Goal: Task Accomplishment & Management: Manage account settings

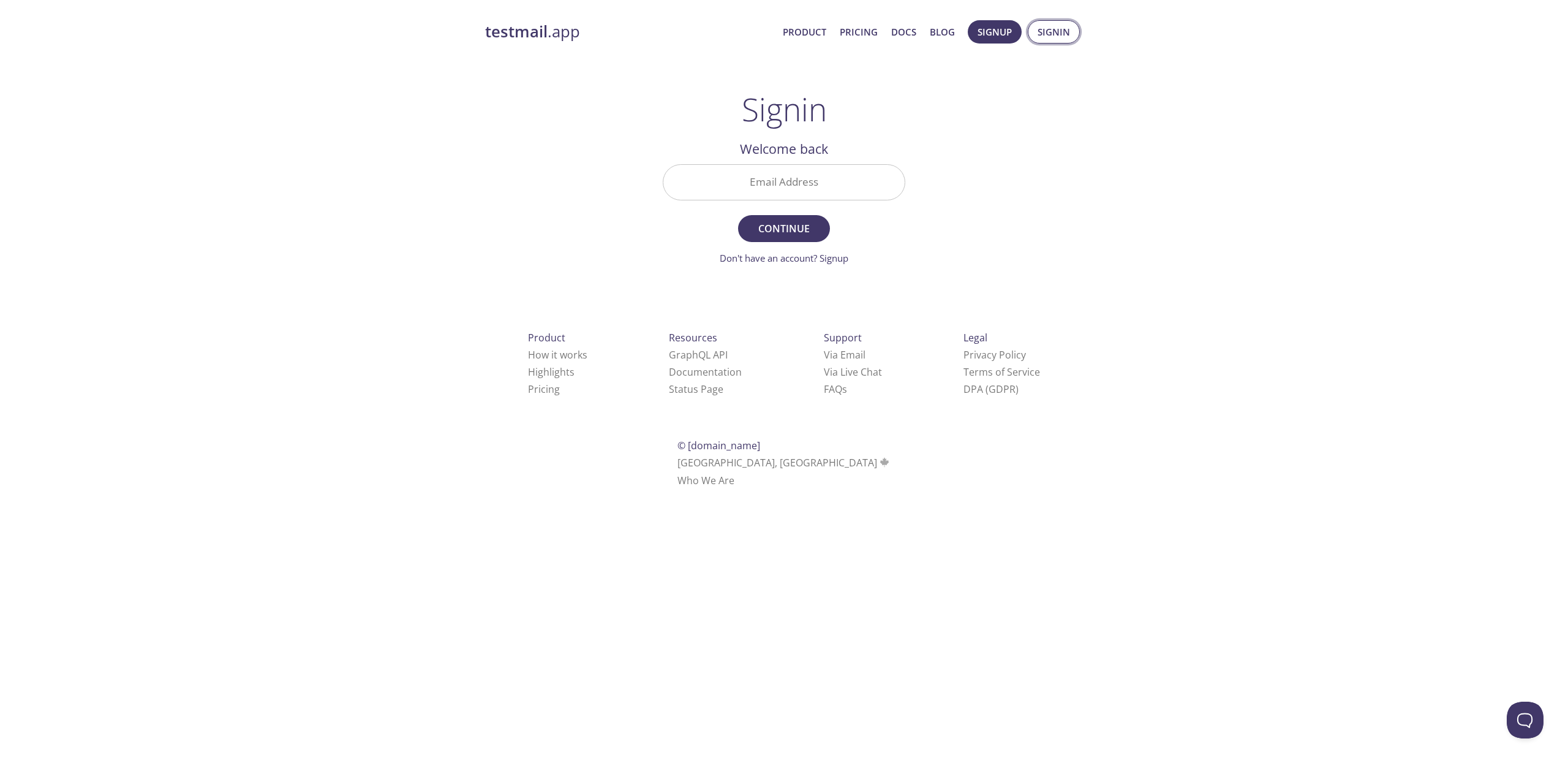
click at [1038, 32] on span "Signin" at bounding box center [1053, 32] width 33 height 16
click at [804, 189] on input "Email Address" at bounding box center [784, 182] width 241 height 35
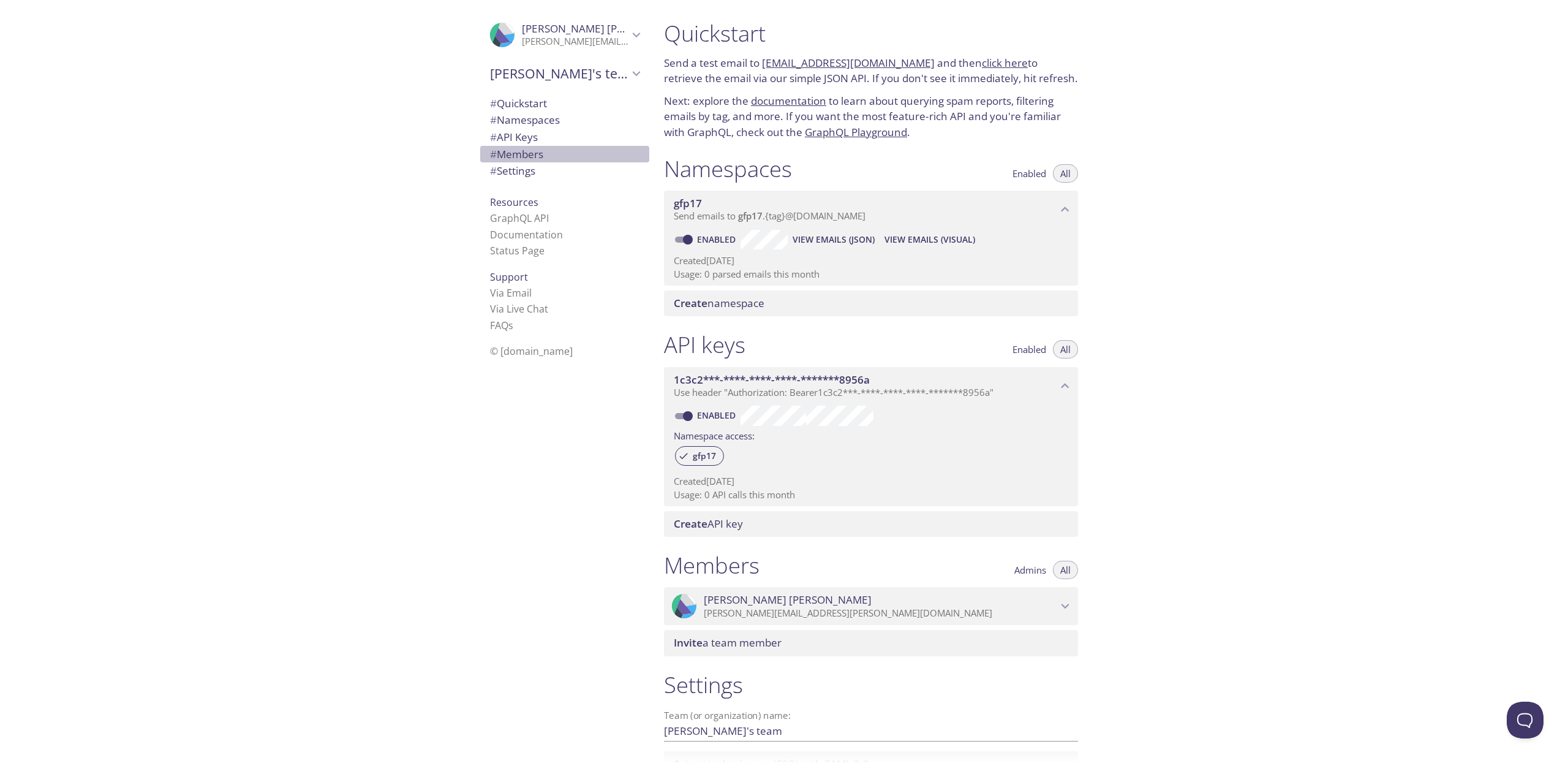
click at [529, 150] on span "# Members" at bounding box center [516, 154] width 53 height 14
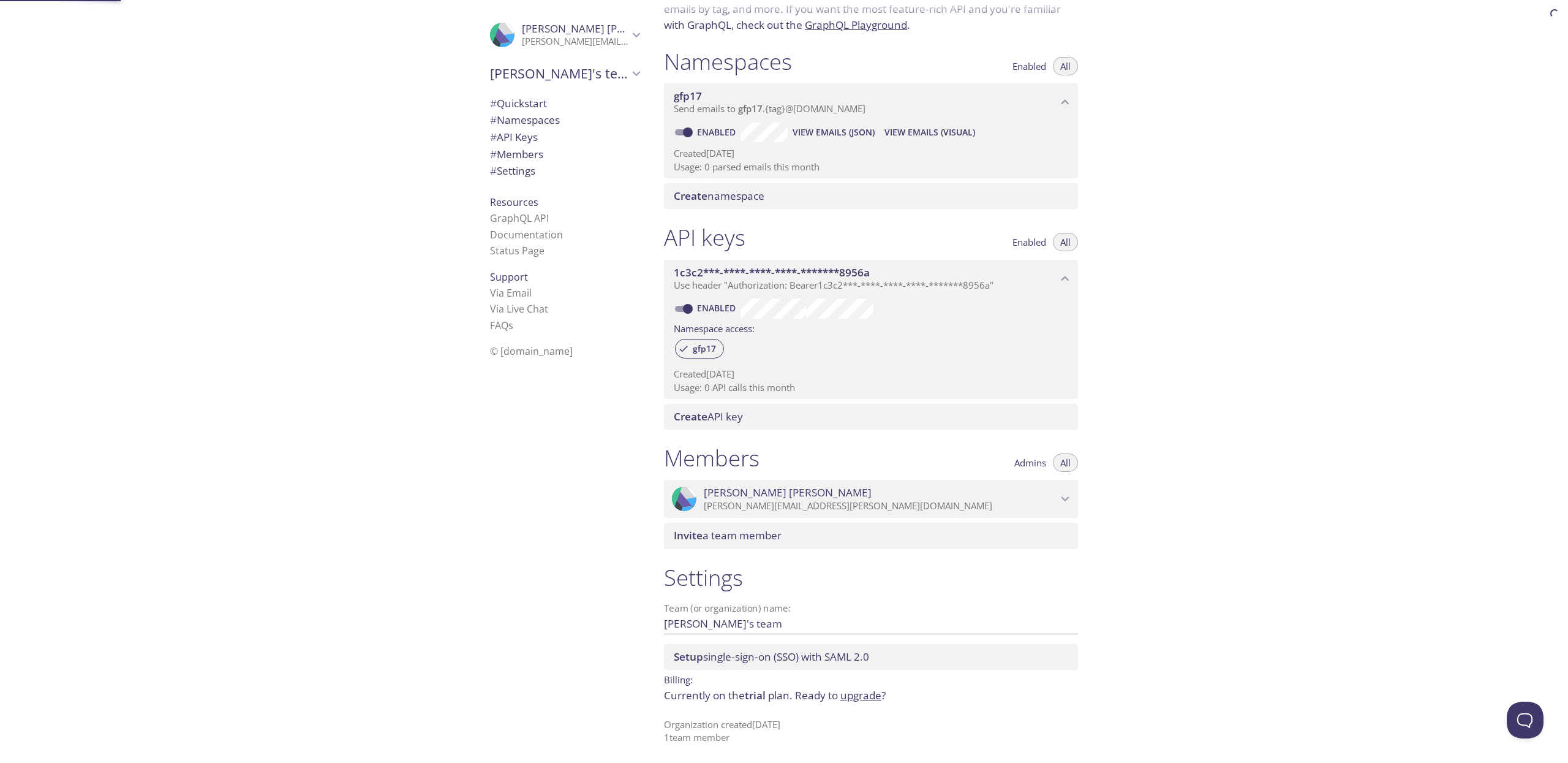
scroll to position [108, 0]
click at [540, 160] on span "# Members" at bounding box center [516, 154] width 53 height 14
click at [609, 69] on span "[PERSON_NAME]'s team" at bounding box center [559, 73] width 138 height 17
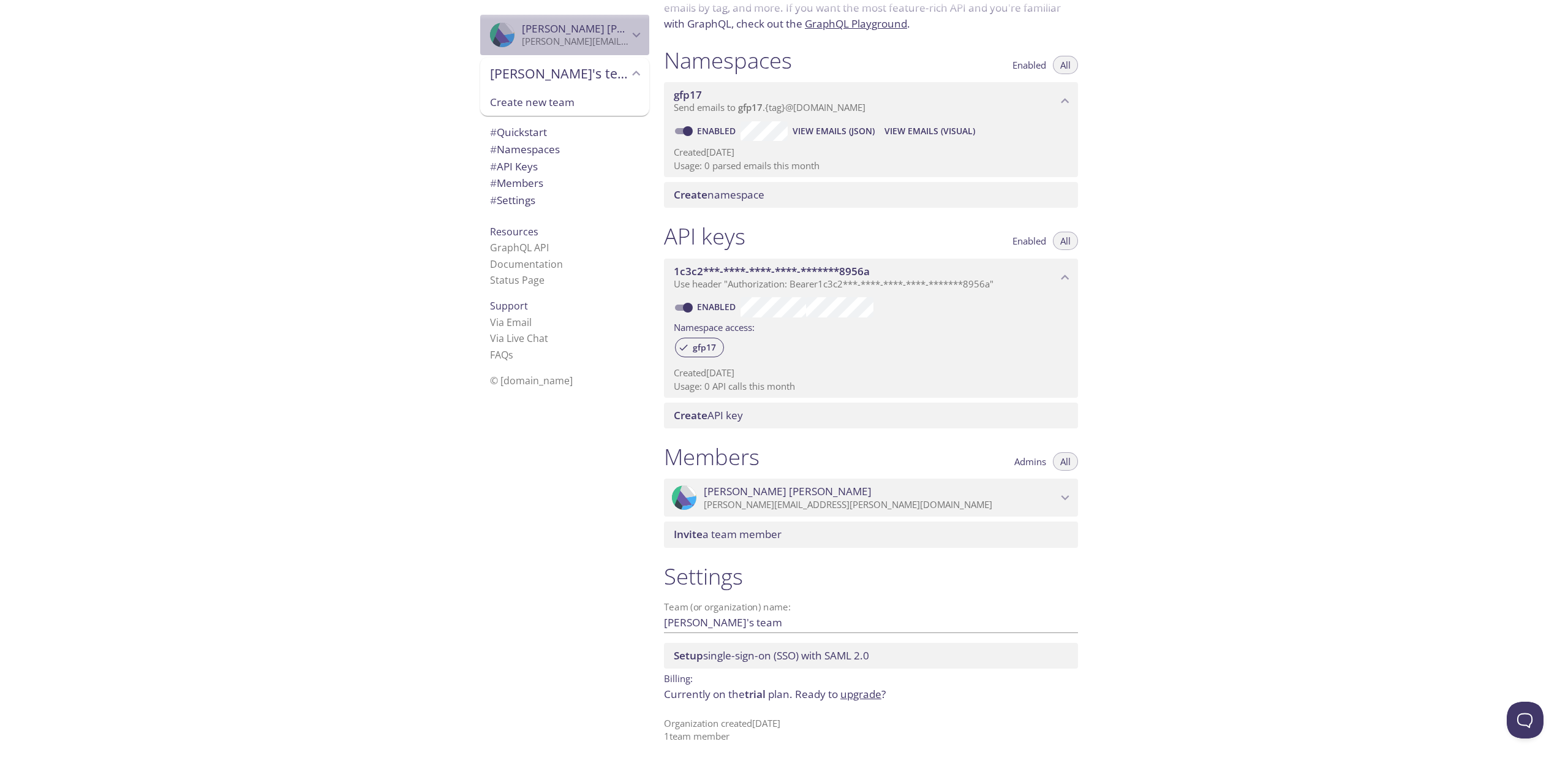
click at [561, 39] on p "[PERSON_NAME][EMAIL_ADDRESS][PERSON_NAME][DOMAIN_NAME]" at bounding box center [575, 42] width 107 height 12
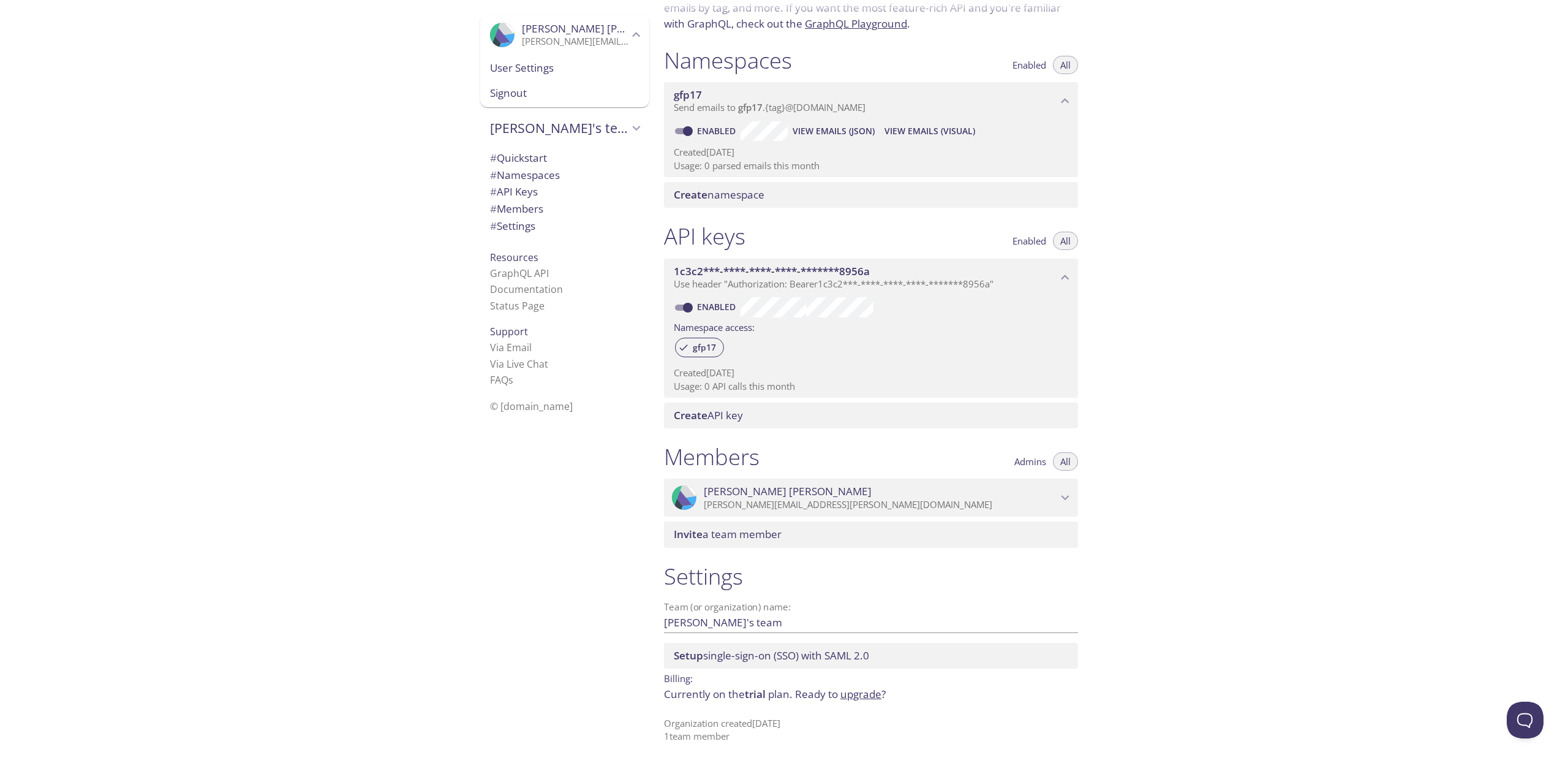
click at [515, 158] on span "# Quickstart" at bounding box center [519, 157] width 57 height 14
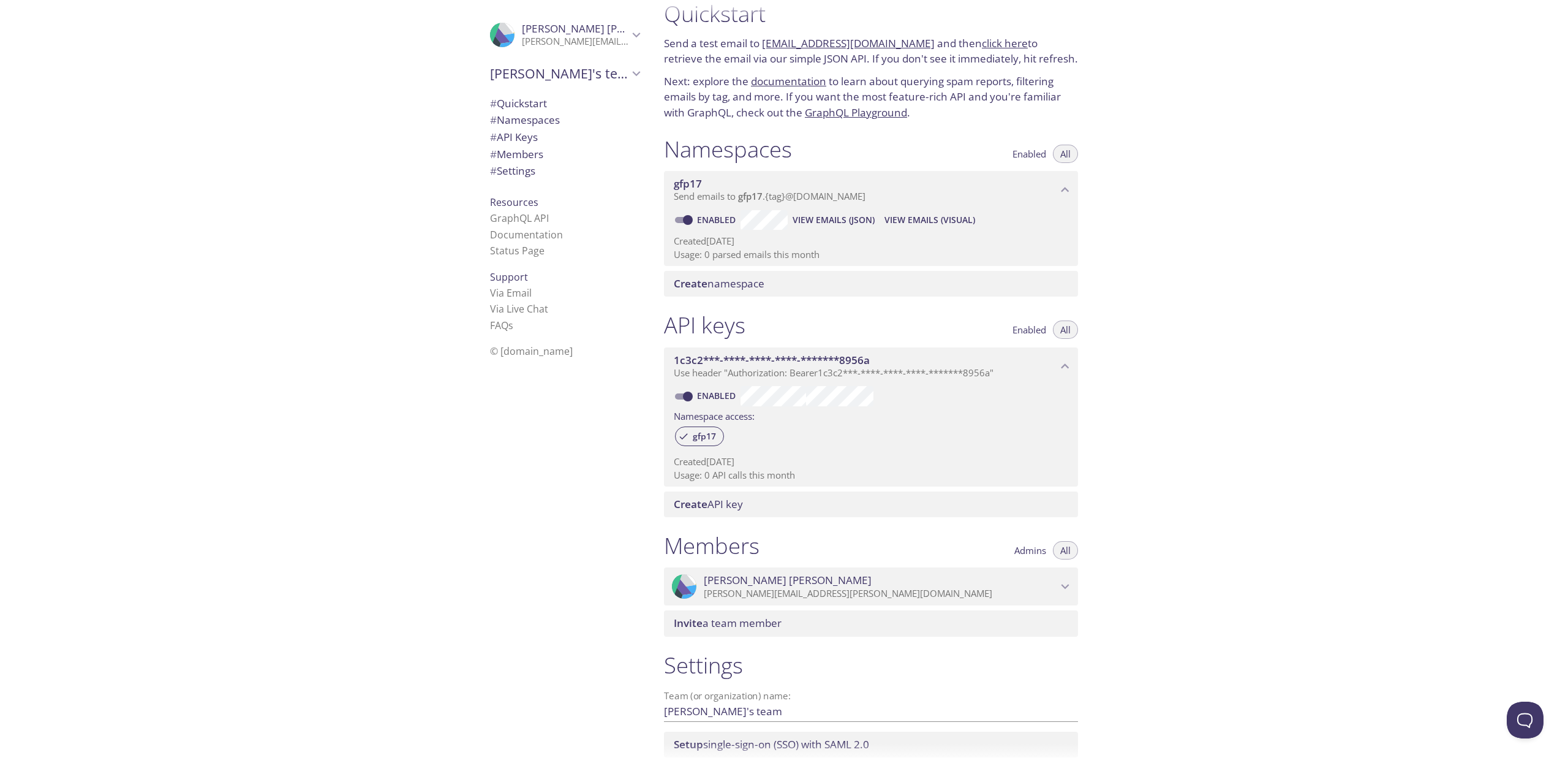
scroll to position [108, 0]
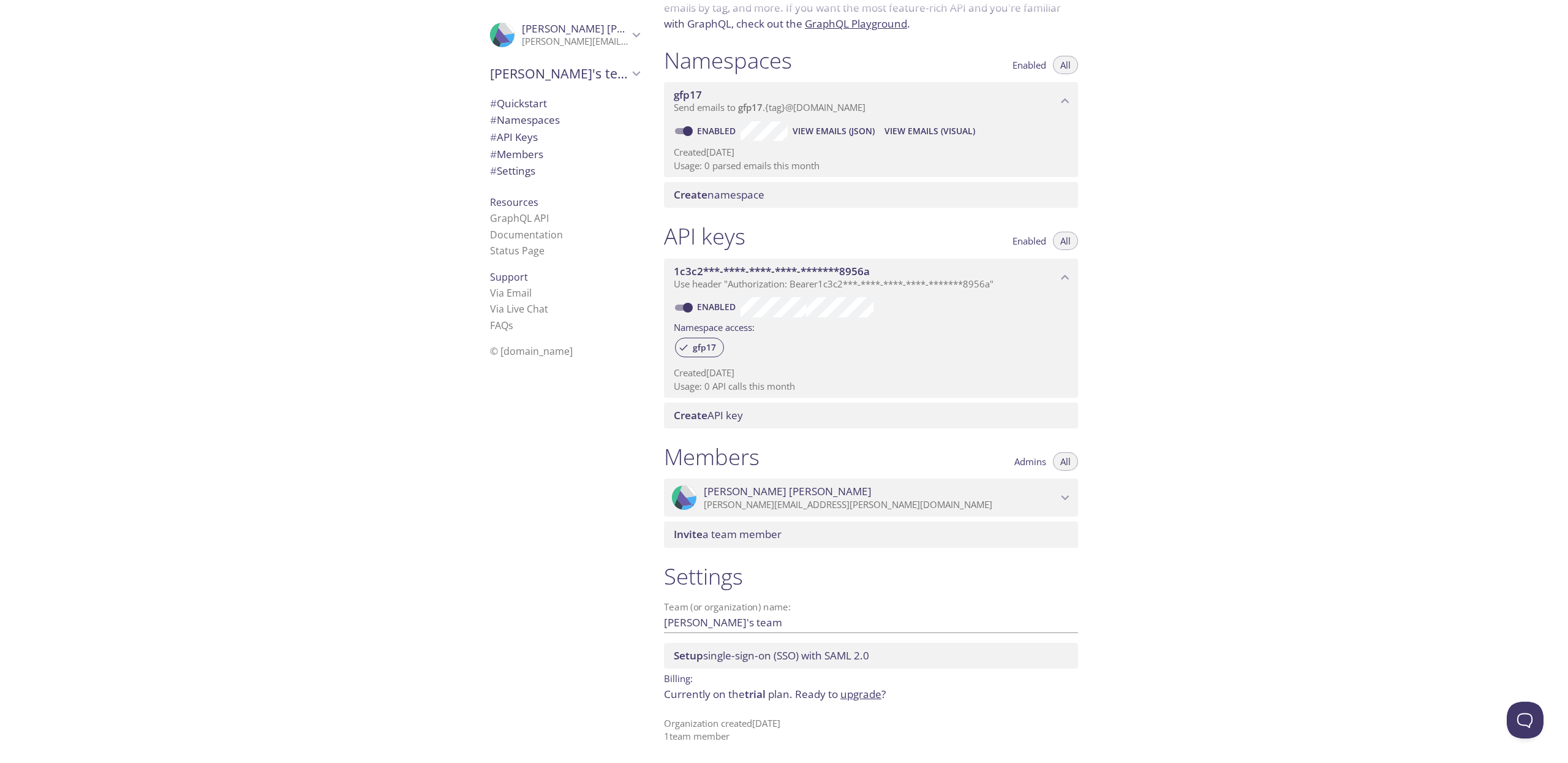
click at [1036, 461] on span "Admins" at bounding box center [1030, 461] width 32 height 0
click at [1069, 461] on span "All" at bounding box center [1065, 461] width 11 height 0
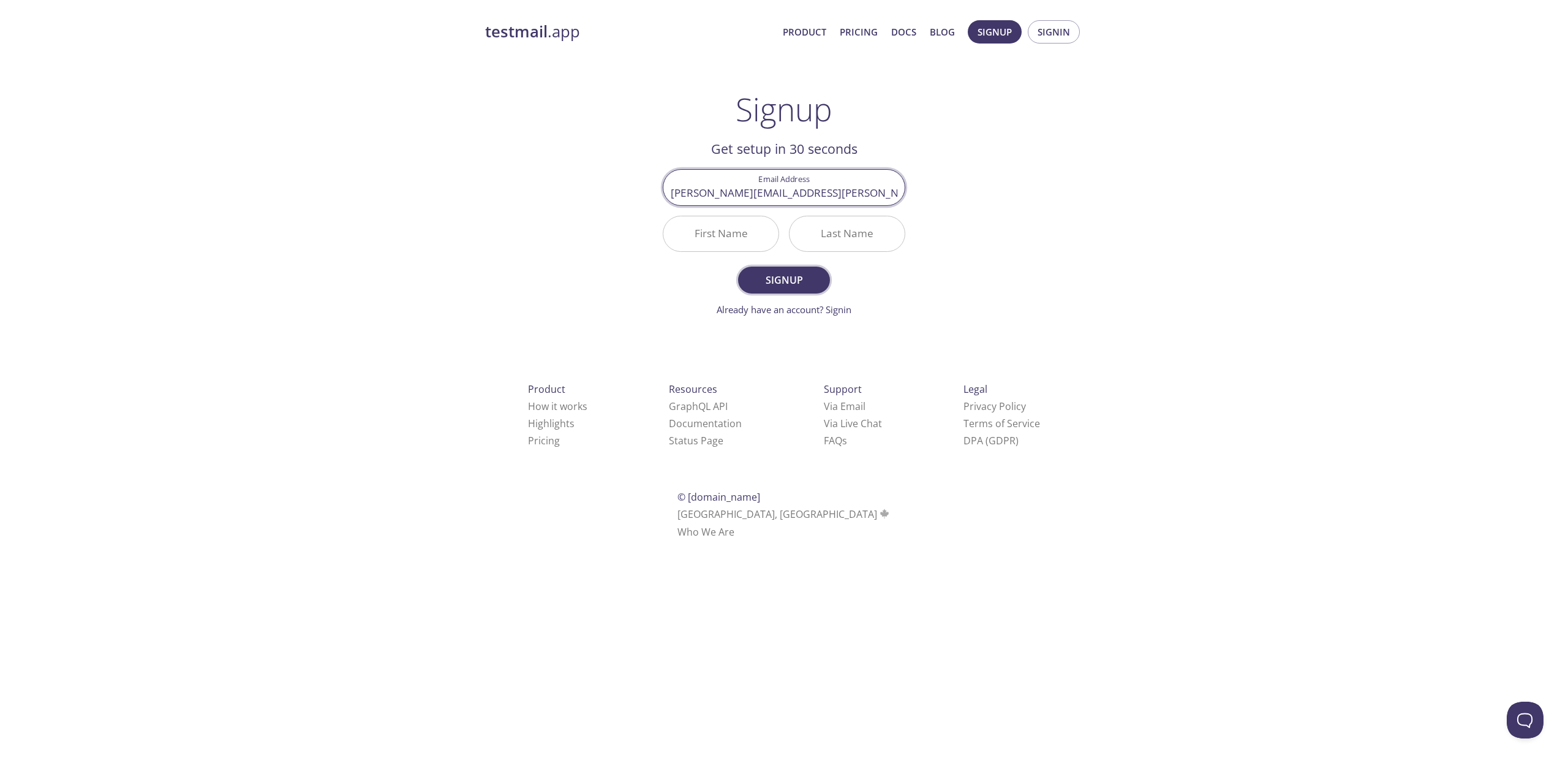
click at [792, 278] on span "Signup" at bounding box center [784, 279] width 65 height 17
click at [724, 227] on input "First Name Required" at bounding box center [720, 234] width 115 height 35
type input "[PERSON_NAME]"
click at [770, 281] on span "Signup" at bounding box center [784, 279] width 65 height 17
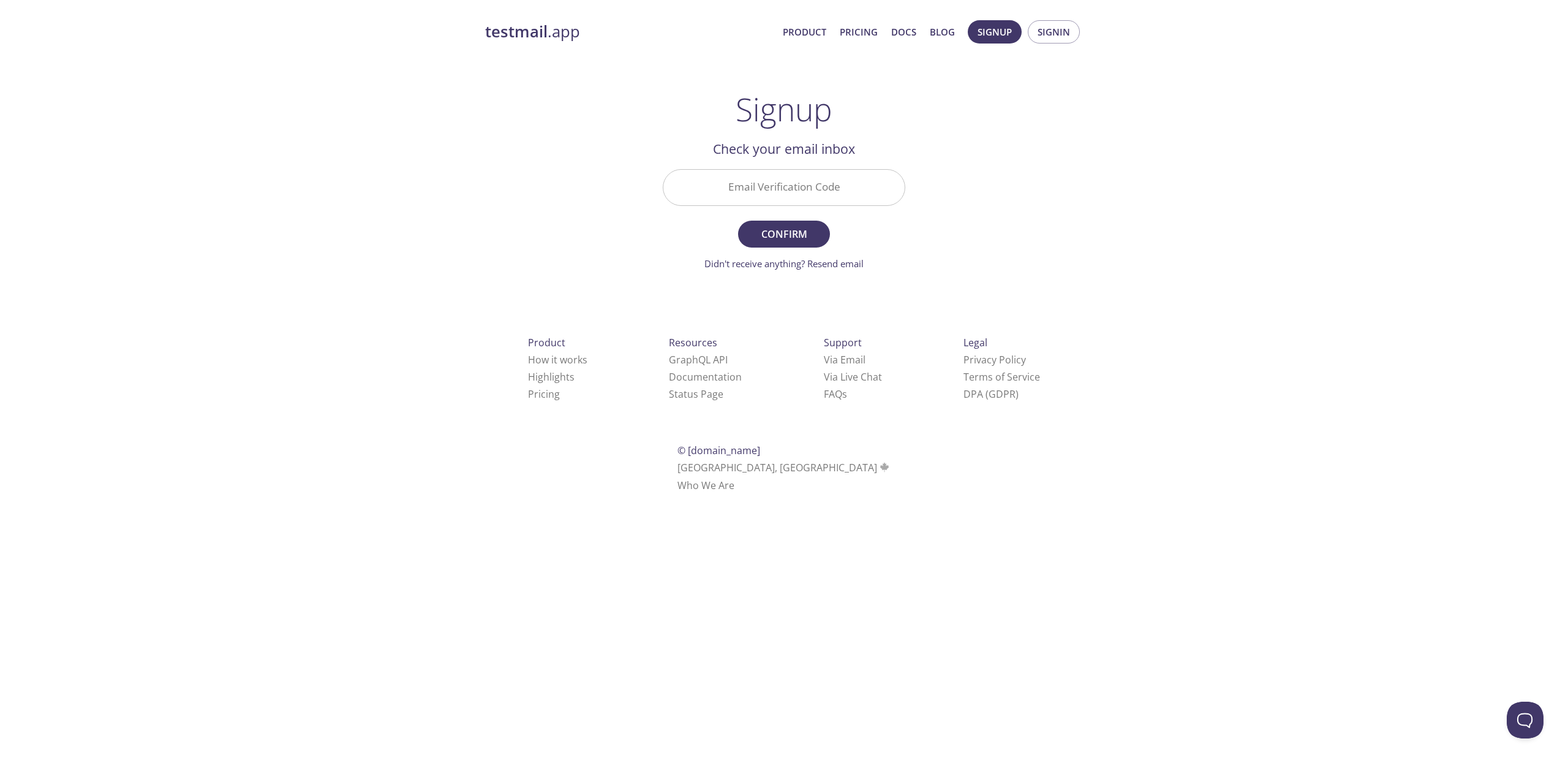
click at [825, 186] on input "Email Verification Code" at bounding box center [784, 186] width 241 height 35
paste input "VQ4KABA"
type input "VQ4KABA"
click at [803, 231] on span "Confirm" at bounding box center [784, 234] width 65 height 17
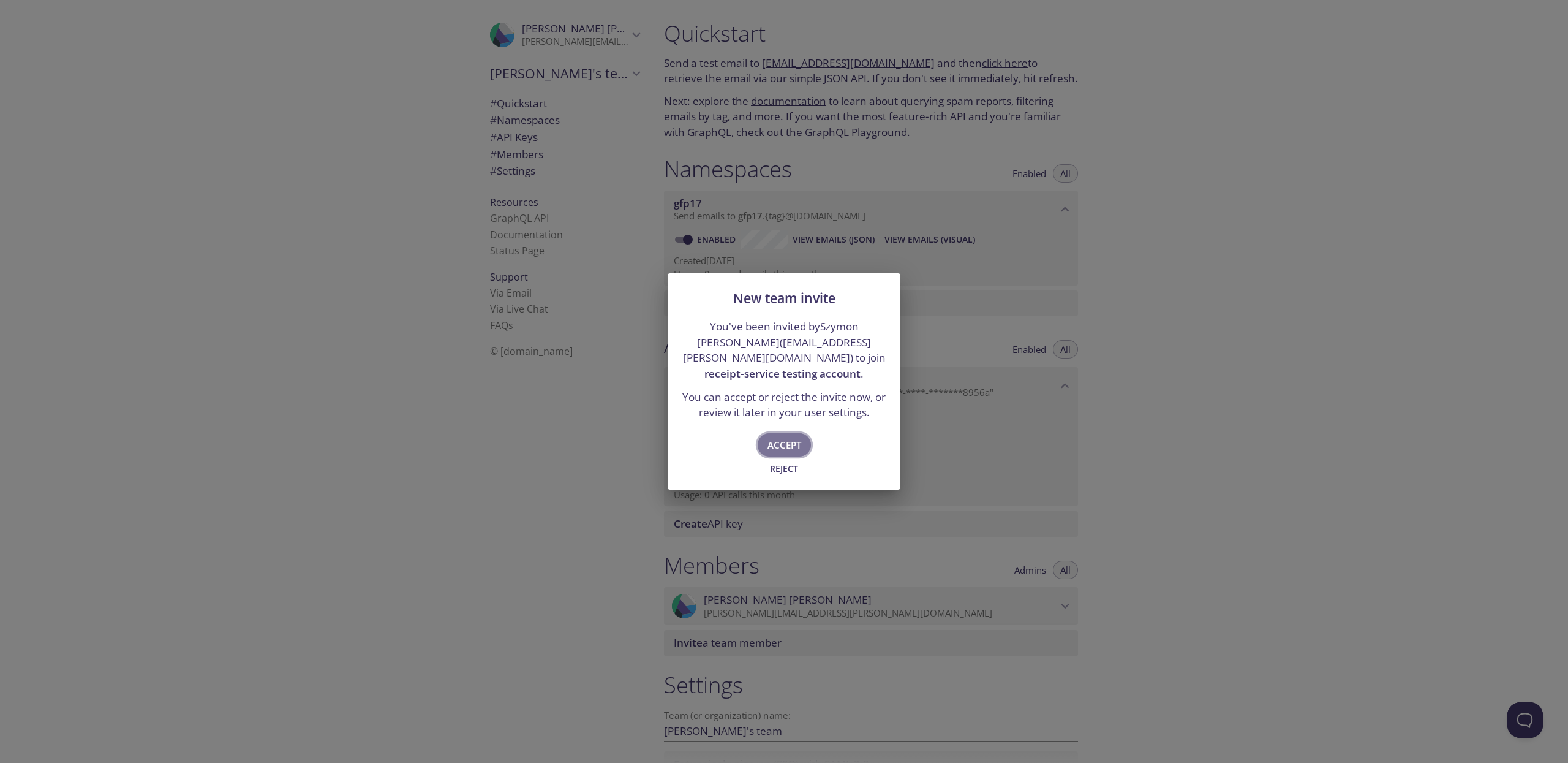
click at [783, 436] on span "Accept" at bounding box center [784, 445] width 33 height 16
type input "receipt-service testing account"
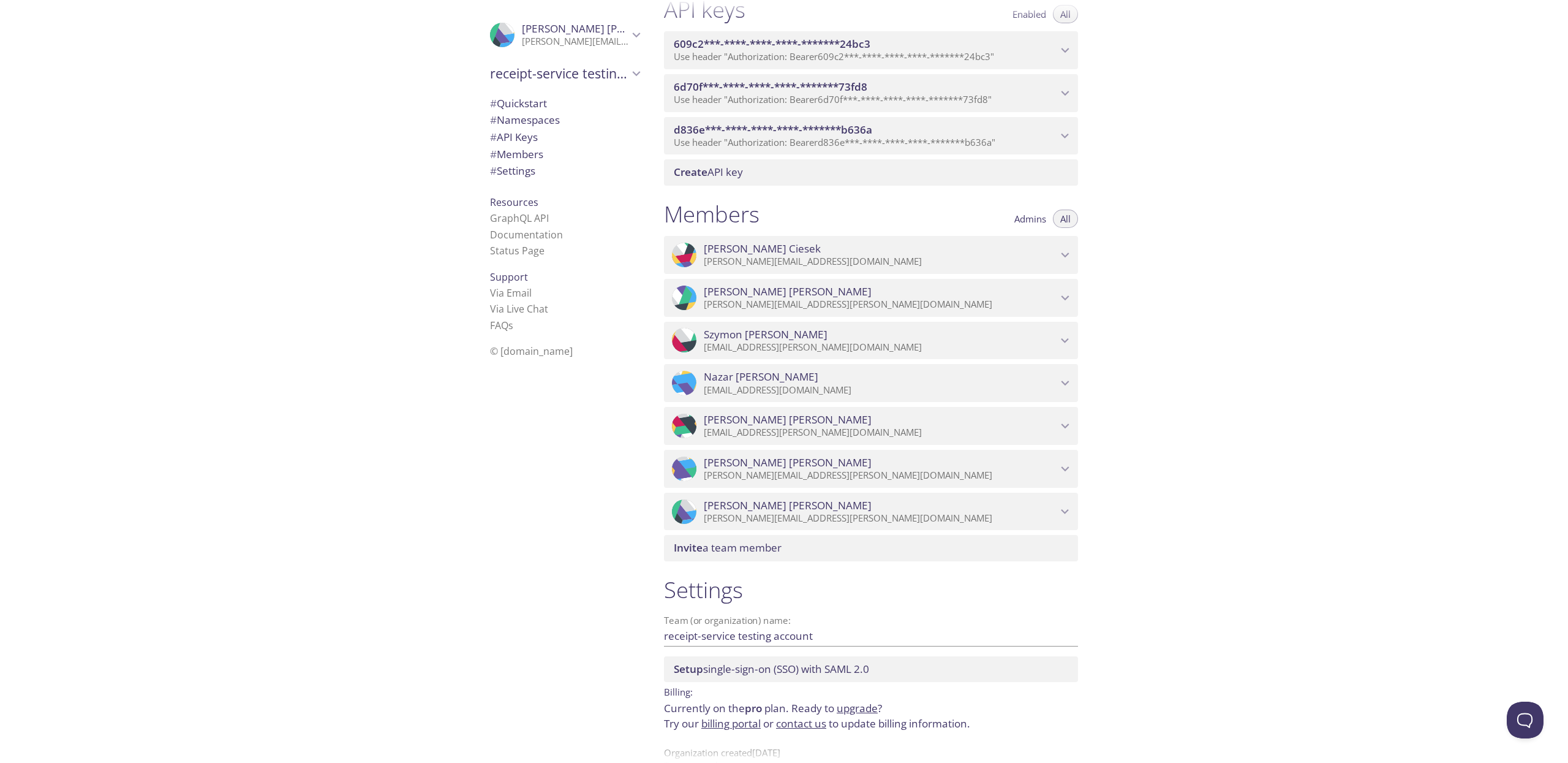
scroll to position [350, 0]
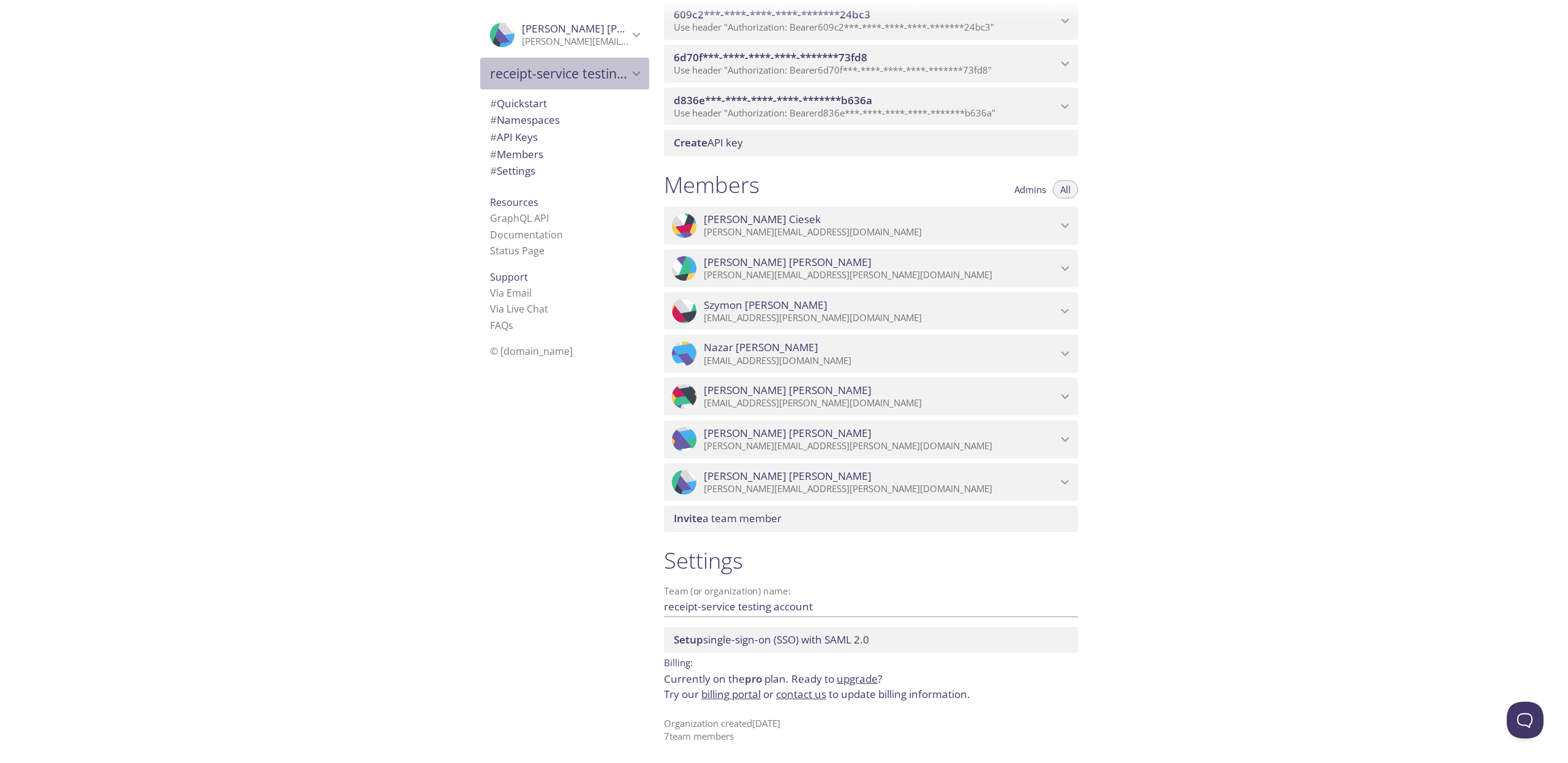
click at [646, 77] on div "receipt-service testing account" at bounding box center [565, 73] width 169 height 32
click at [597, 33] on span "[PERSON_NAME]" at bounding box center [606, 28] width 168 height 14
click at [532, 74] on span "User Settings" at bounding box center [565, 68] width 150 height 16
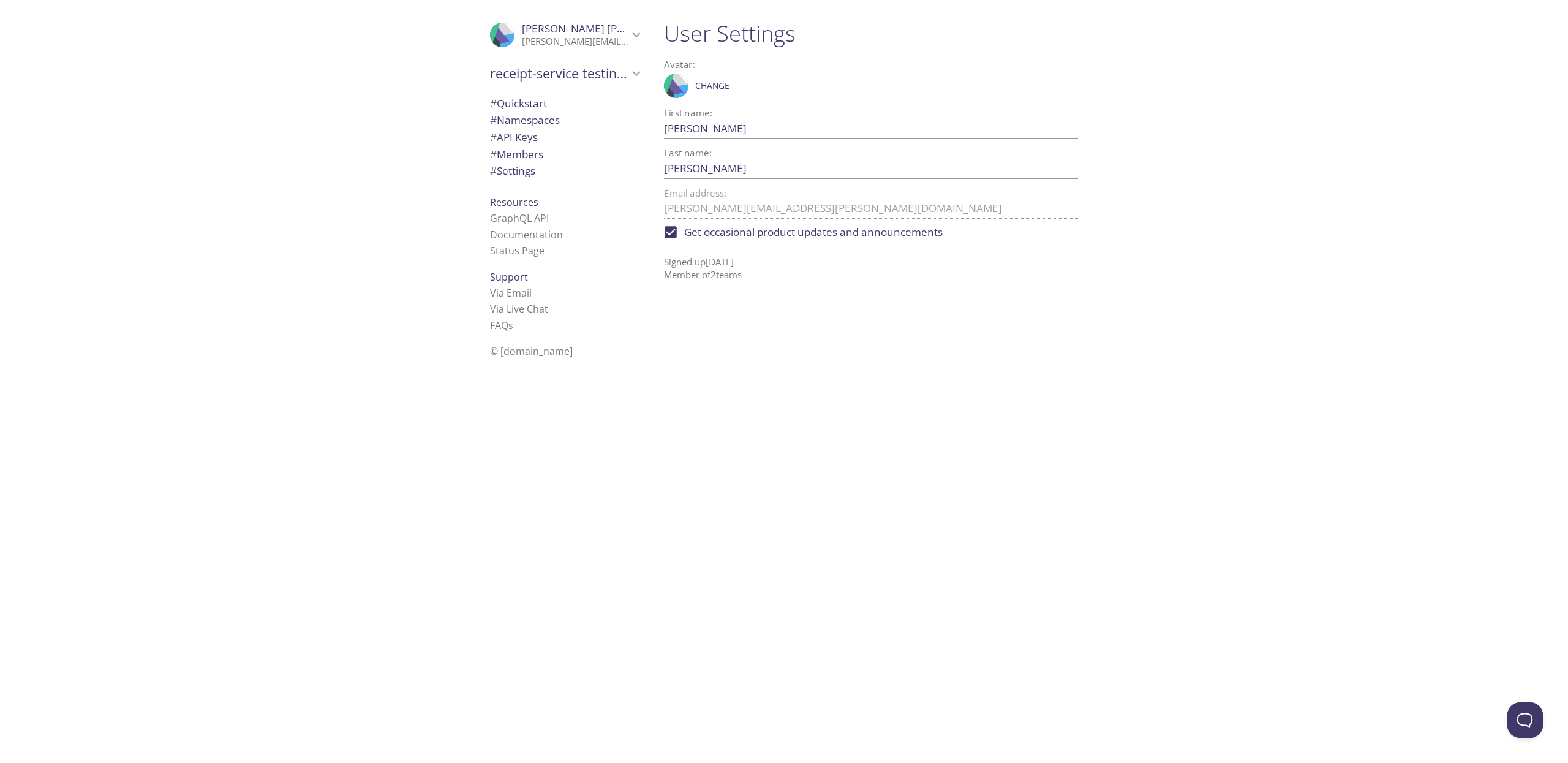
click at [532, 169] on span "# Settings" at bounding box center [513, 170] width 46 height 14
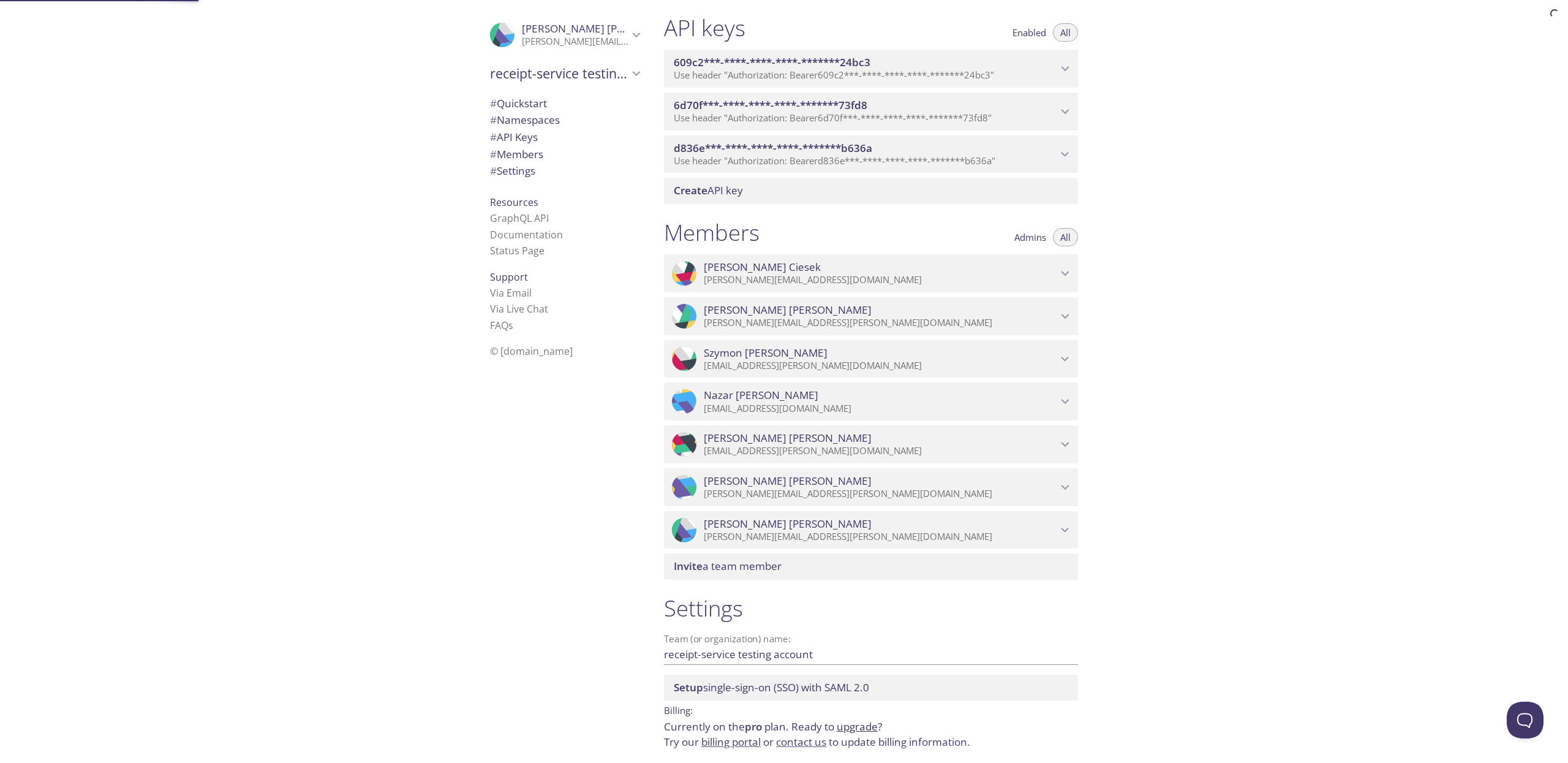
scroll to position [350, 0]
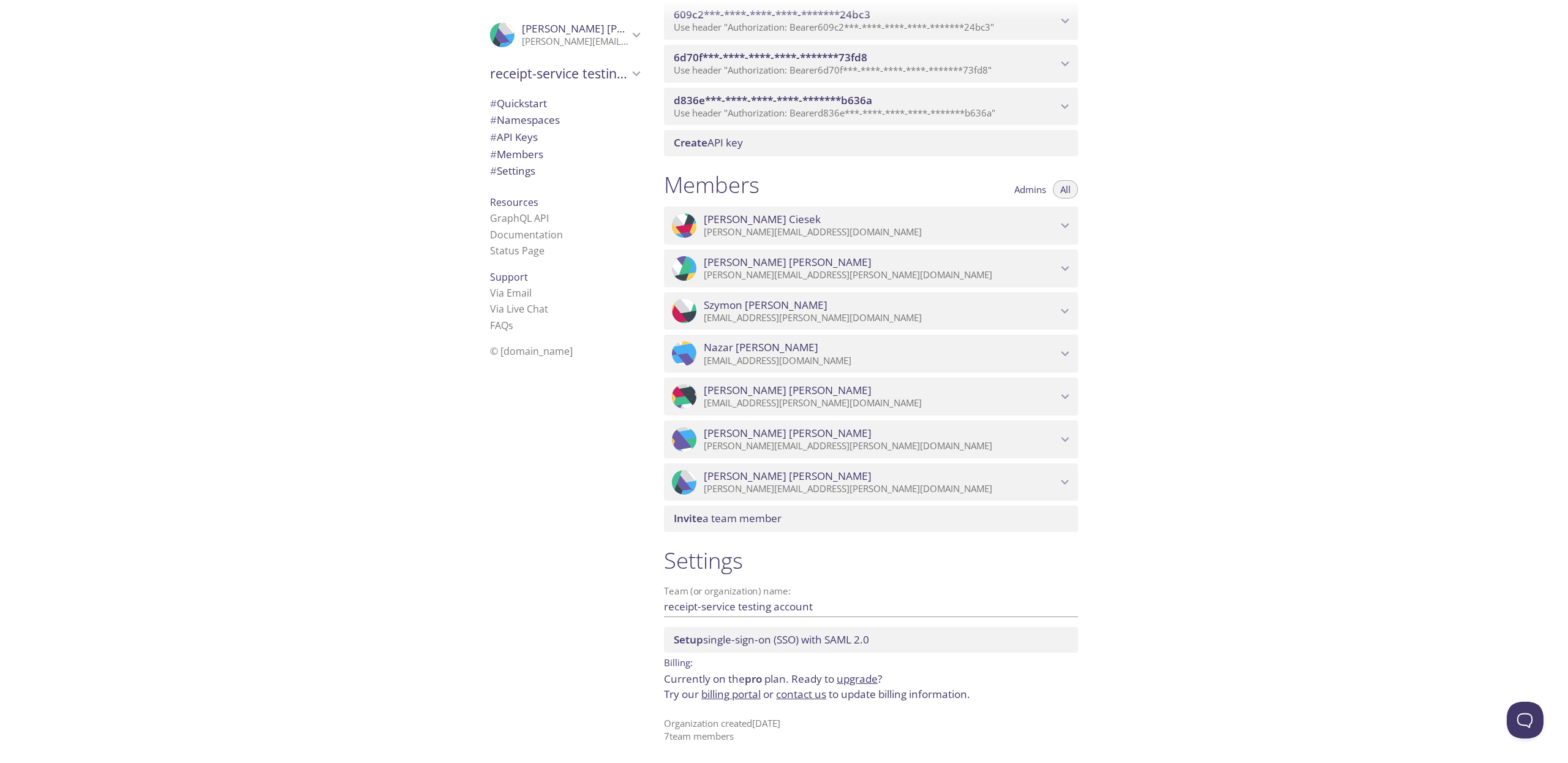
click at [1027, 189] on span "Admins" at bounding box center [1030, 189] width 32 height 0
click at [950, 480] on span "[PERSON_NAME]" at bounding box center [880, 476] width 353 height 14
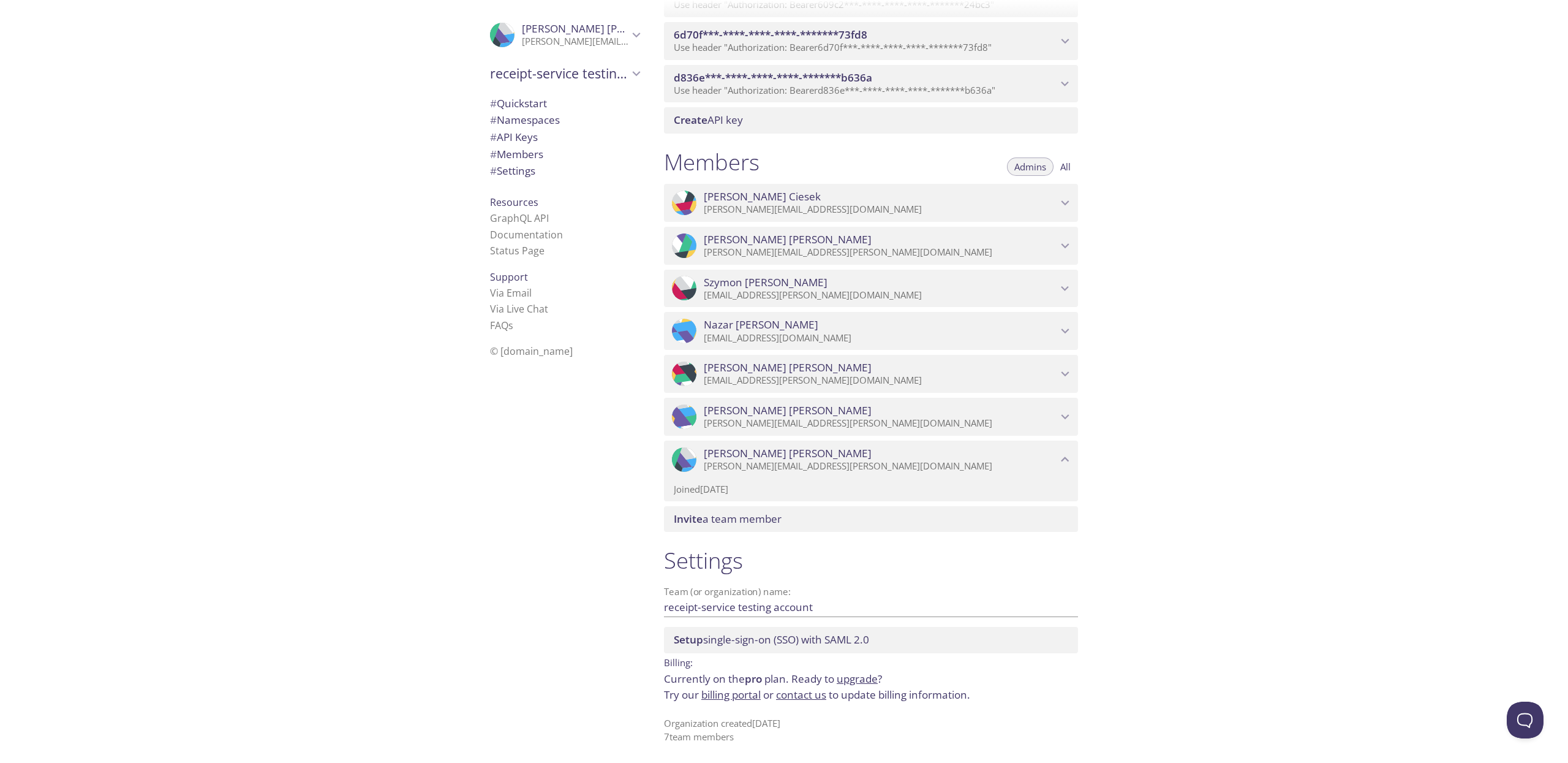
scroll to position [0, 0]
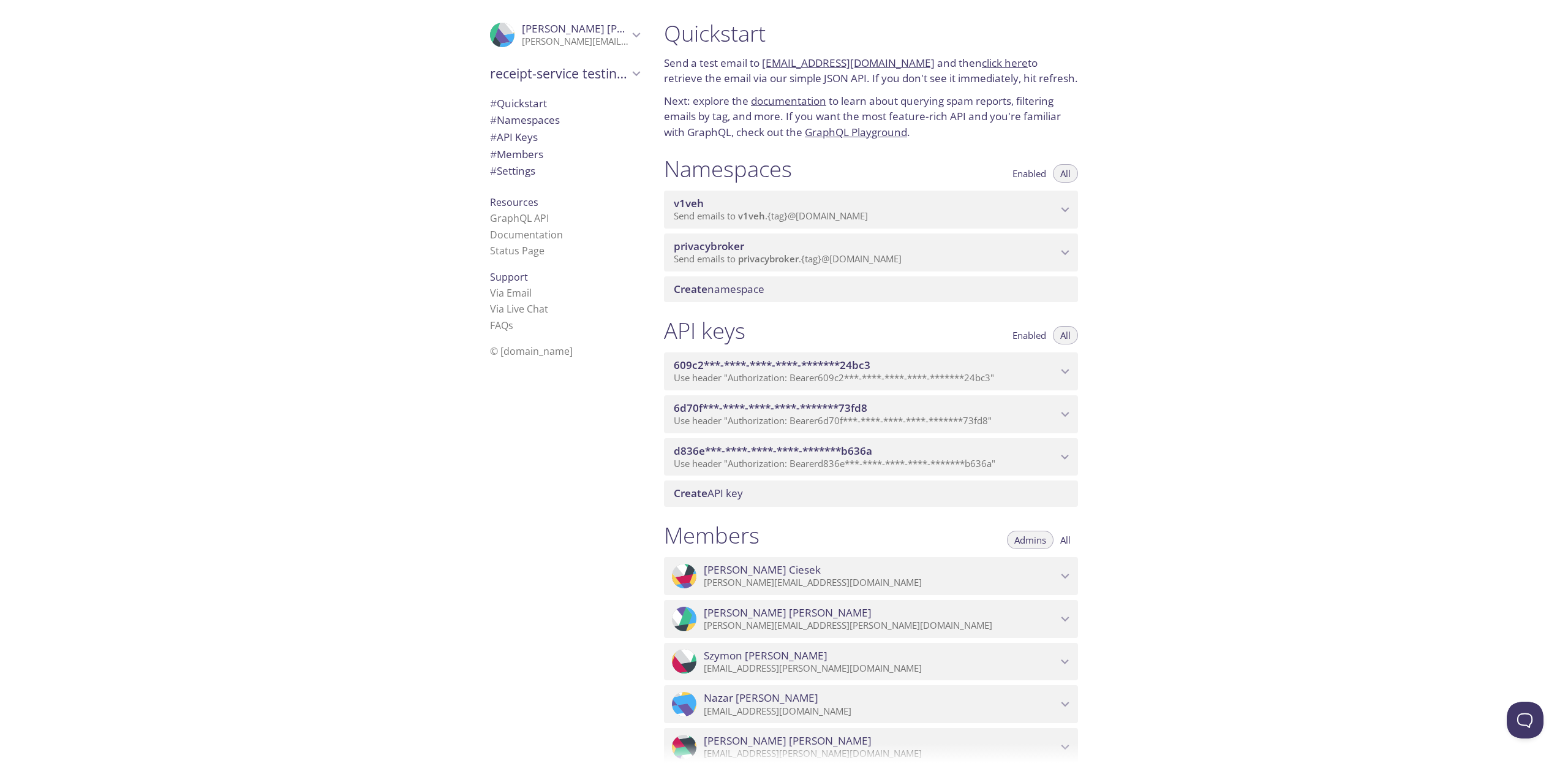
click at [613, 31] on span "[PERSON_NAME]" at bounding box center [575, 29] width 107 height 14
click at [364, 196] on div ".cls-1 { fill: #6d5ca8; } .cls-2 { fill: #3fc191; } .cls-3 { fill: #3b4752; } .…" at bounding box center [326, 381] width 654 height 763
click at [599, 127] on span "receipt-service testing account" at bounding box center [559, 128] width 138 height 17
click at [527, 208] on span "# Members" at bounding box center [516, 208] width 53 height 14
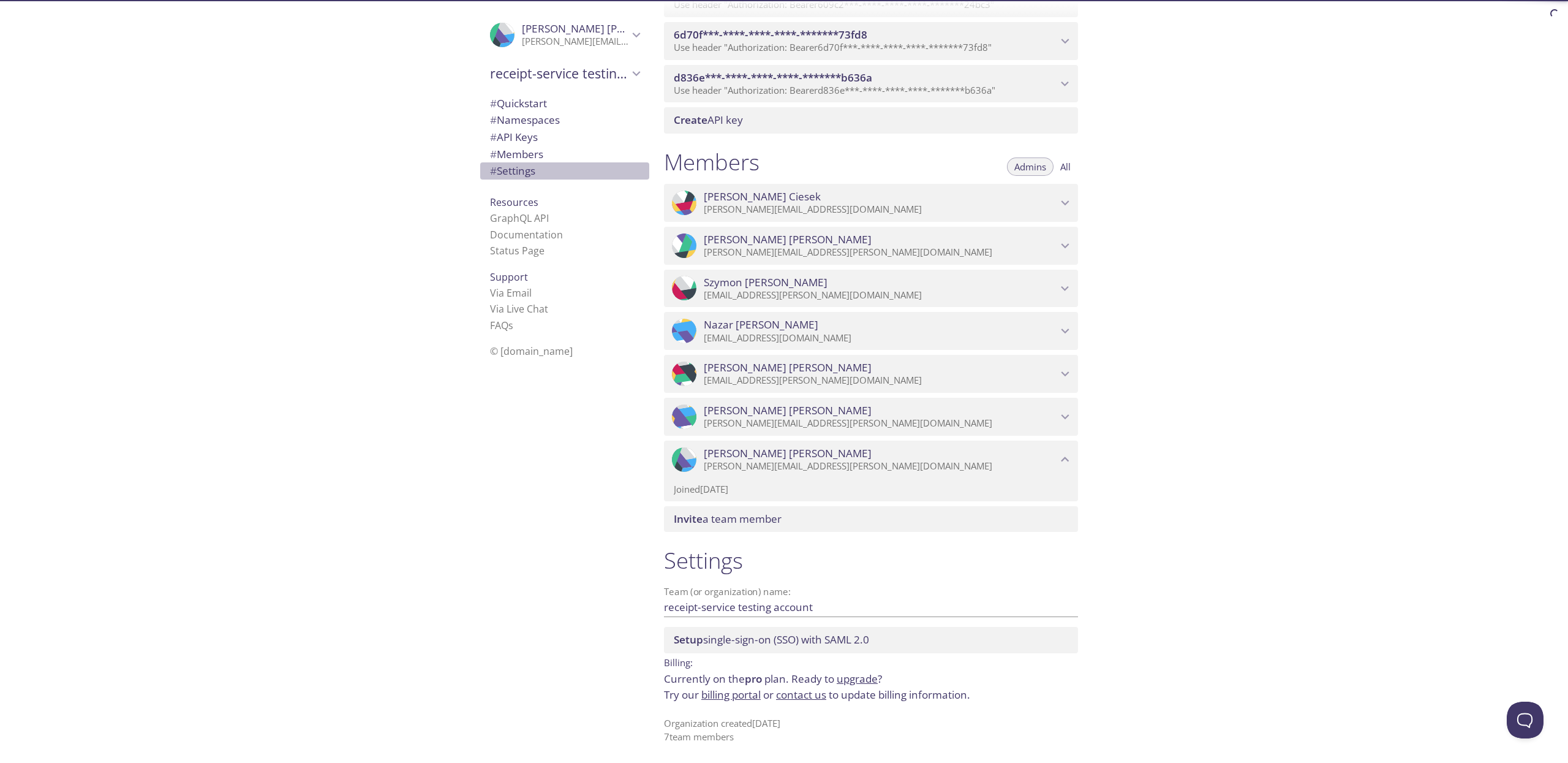
click at [525, 170] on span "# Settings" at bounding box center [513, 170] width 46 height 14
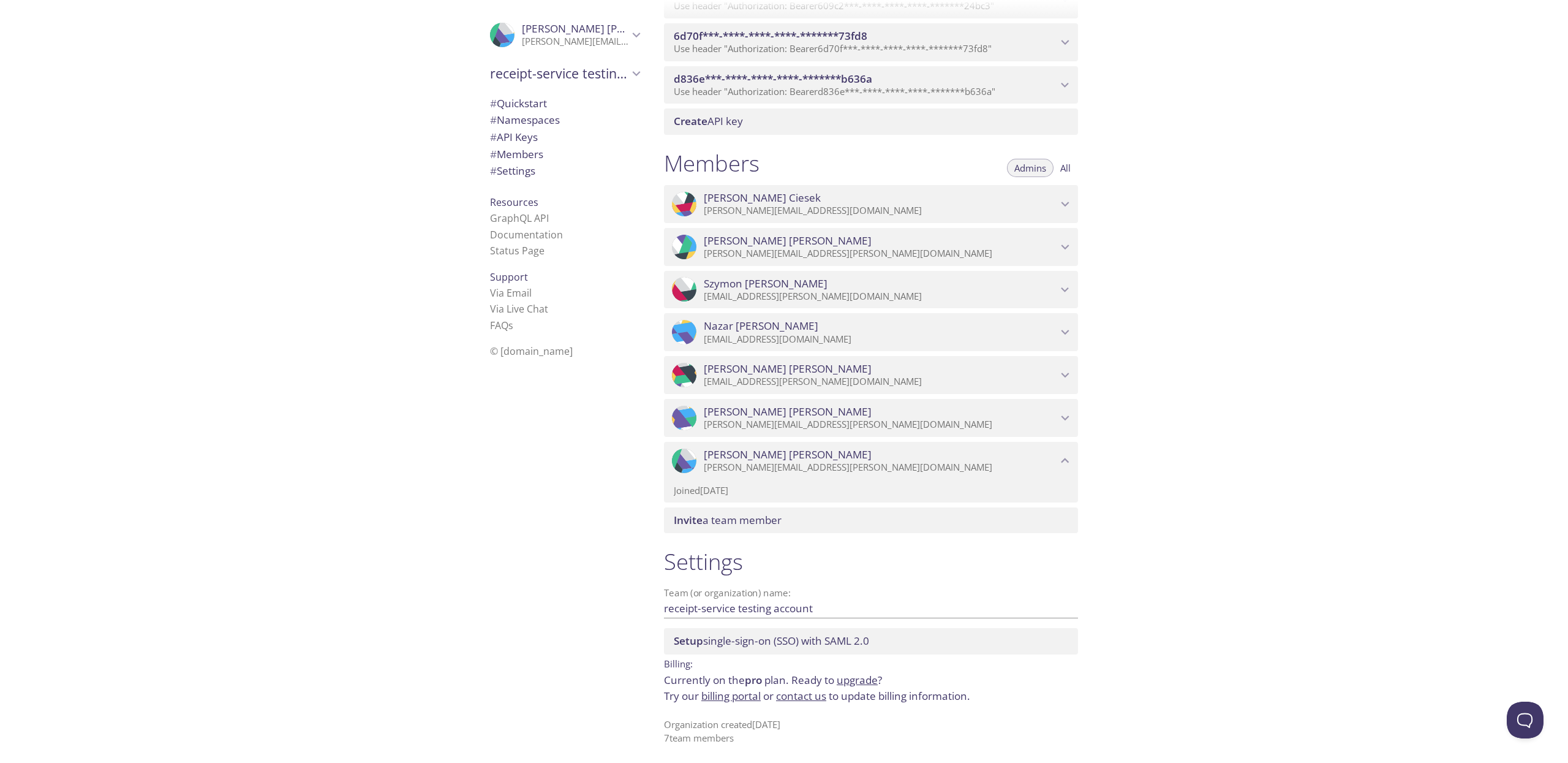
click at [725, 638] on span "Setup single-sign-on (SSO) with [PERSON_NAME] 2.0" at bounding box center [771, 640] width 195 height 14
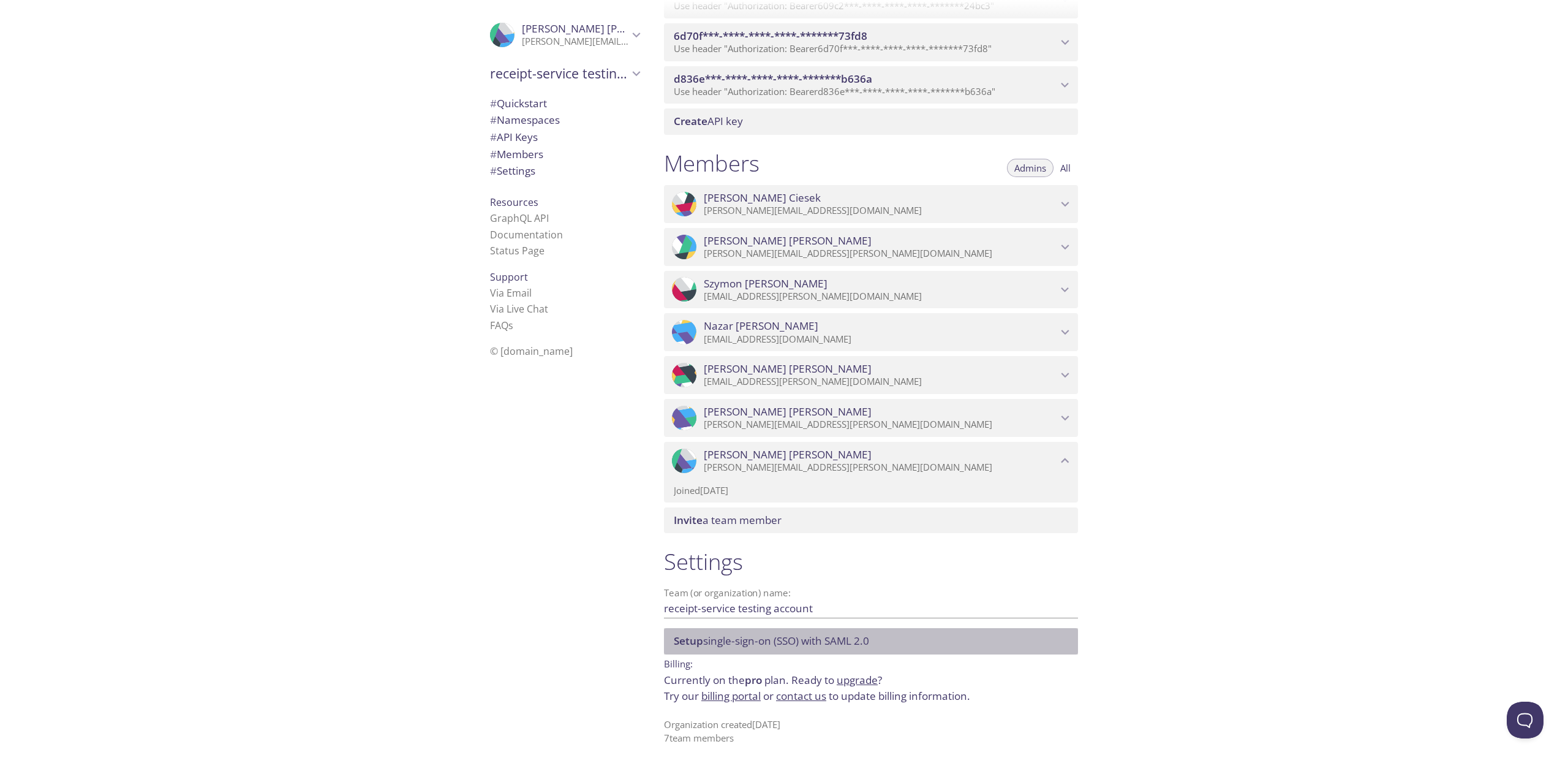
scroll to position [0, 0]
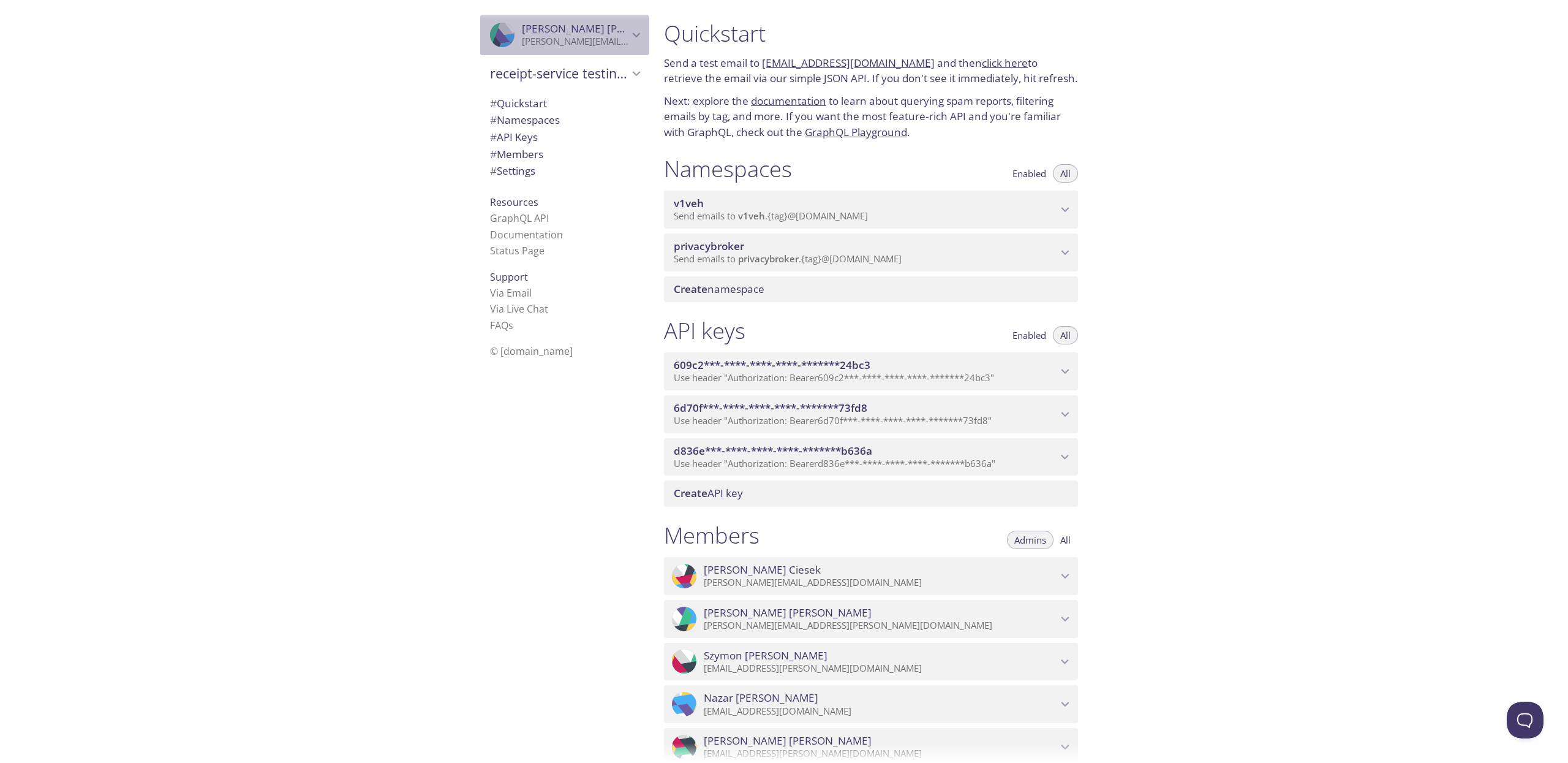
click at [634, 36] on icon "Michal Jaeschke" at bounding box center [637, 35] width 16 height 16
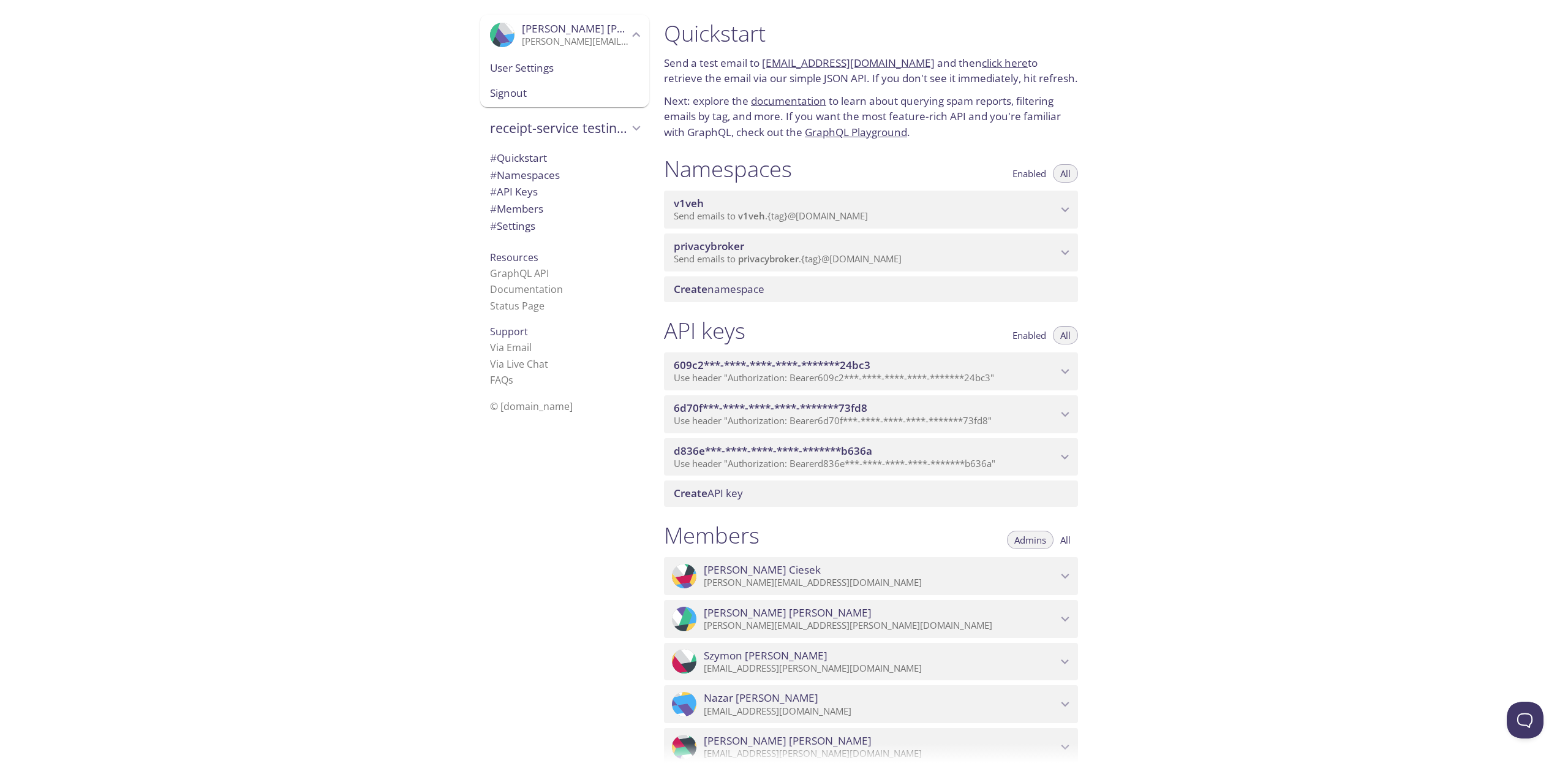
click at [360, 167] on div ".cls-1 { fill: #6d5ca8; } .cls-2 { fill: #3fc191; } .cls-3 { fill: #3b4752; } .…" at bounding box center [326, 381] width 654 height 763
click at [521, 117] on span "# Namespaces" at bounding box center [525, 119] width 70 height 14
click at [916, 247] on span "privacybroker" at bounding box center [865, 246] width 383 height 14
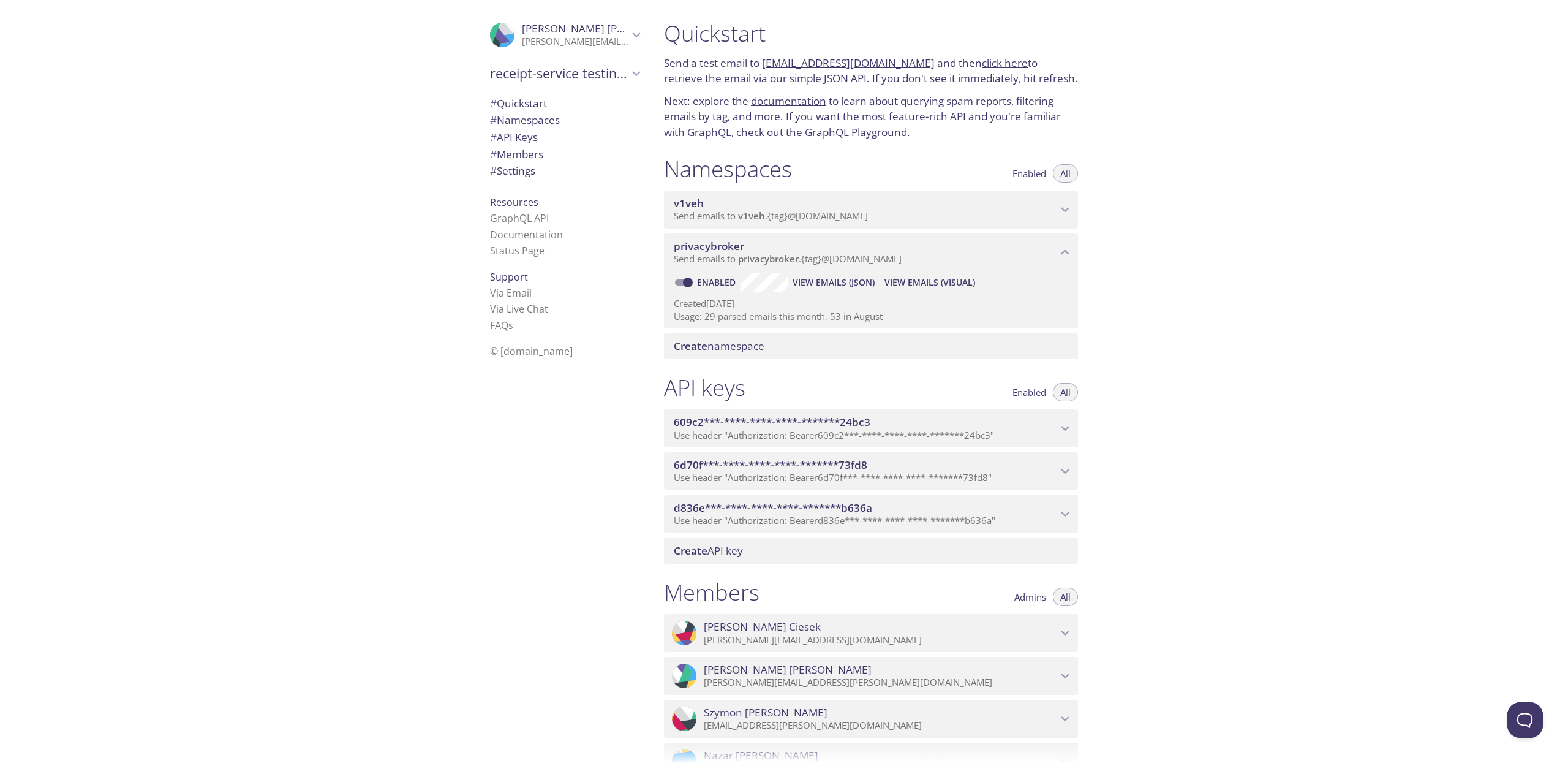
click at [830, 218] on span "Send emails to v1veh . {tag} @inbox.testmail.app" at bounding box center [770, 215] width 194 height 12
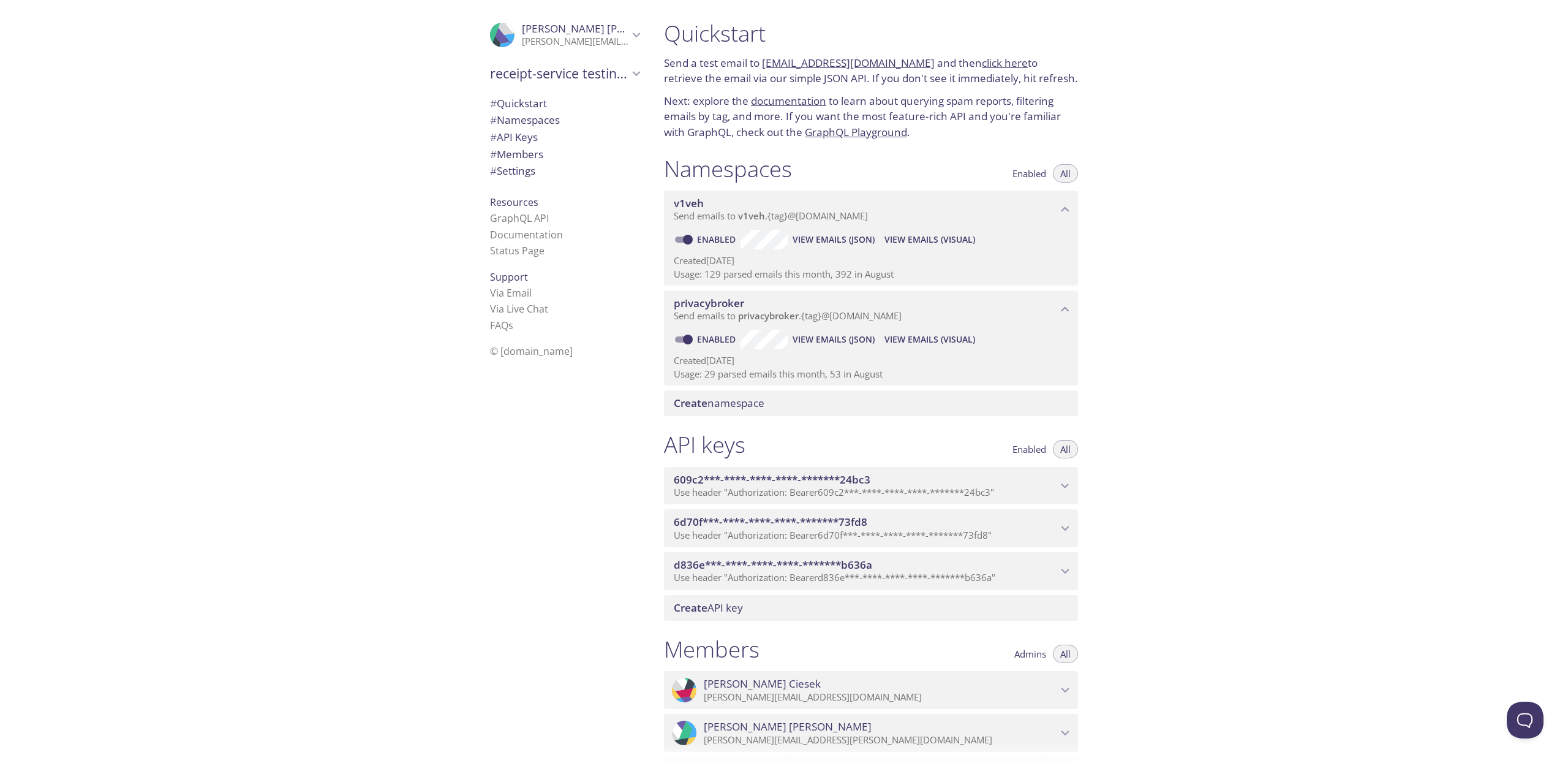
click at [537, 150] on span "# Members" at bounding box center [516, 154] width 53 height 14
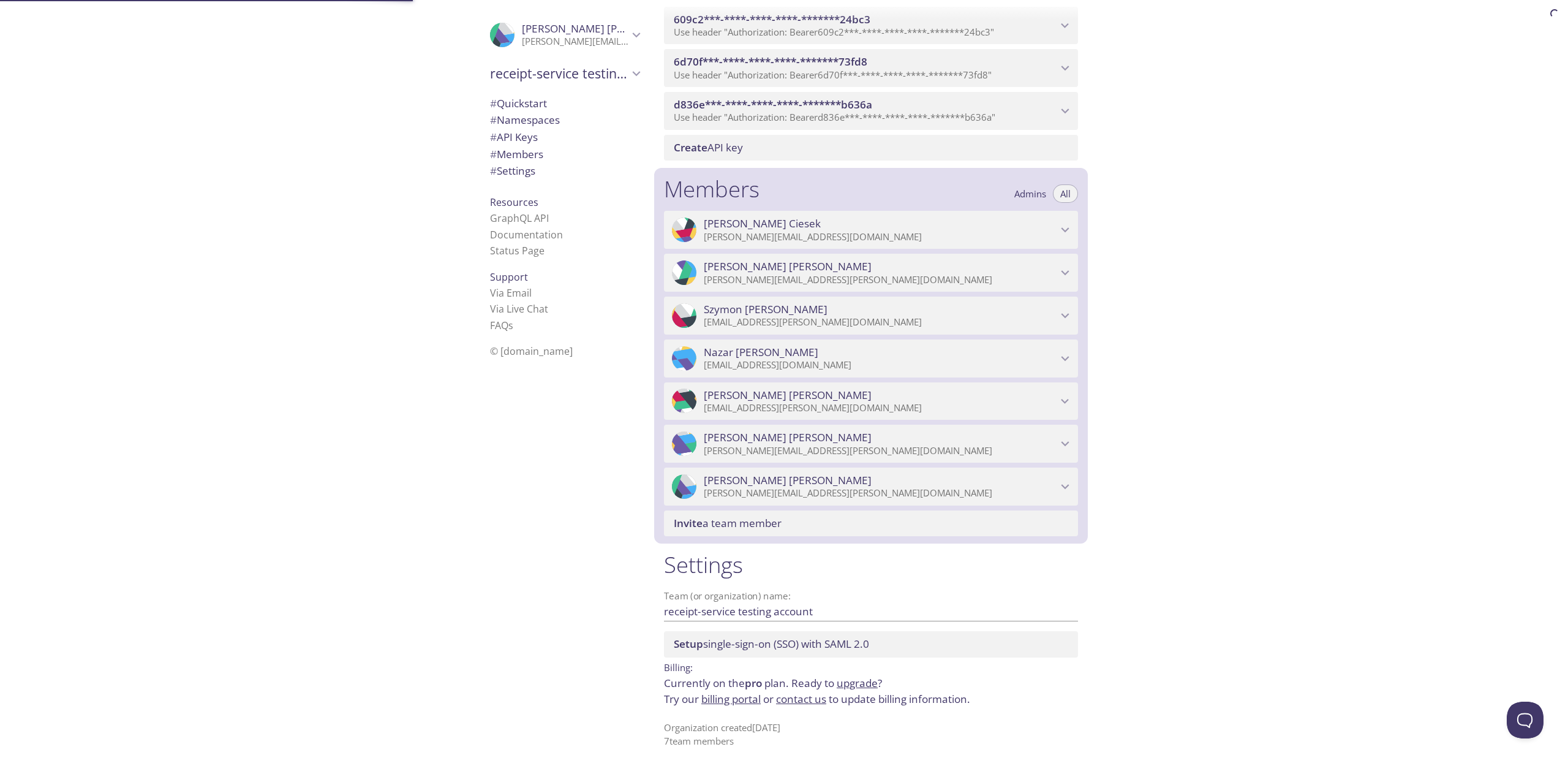
scroll to position [464, 0]
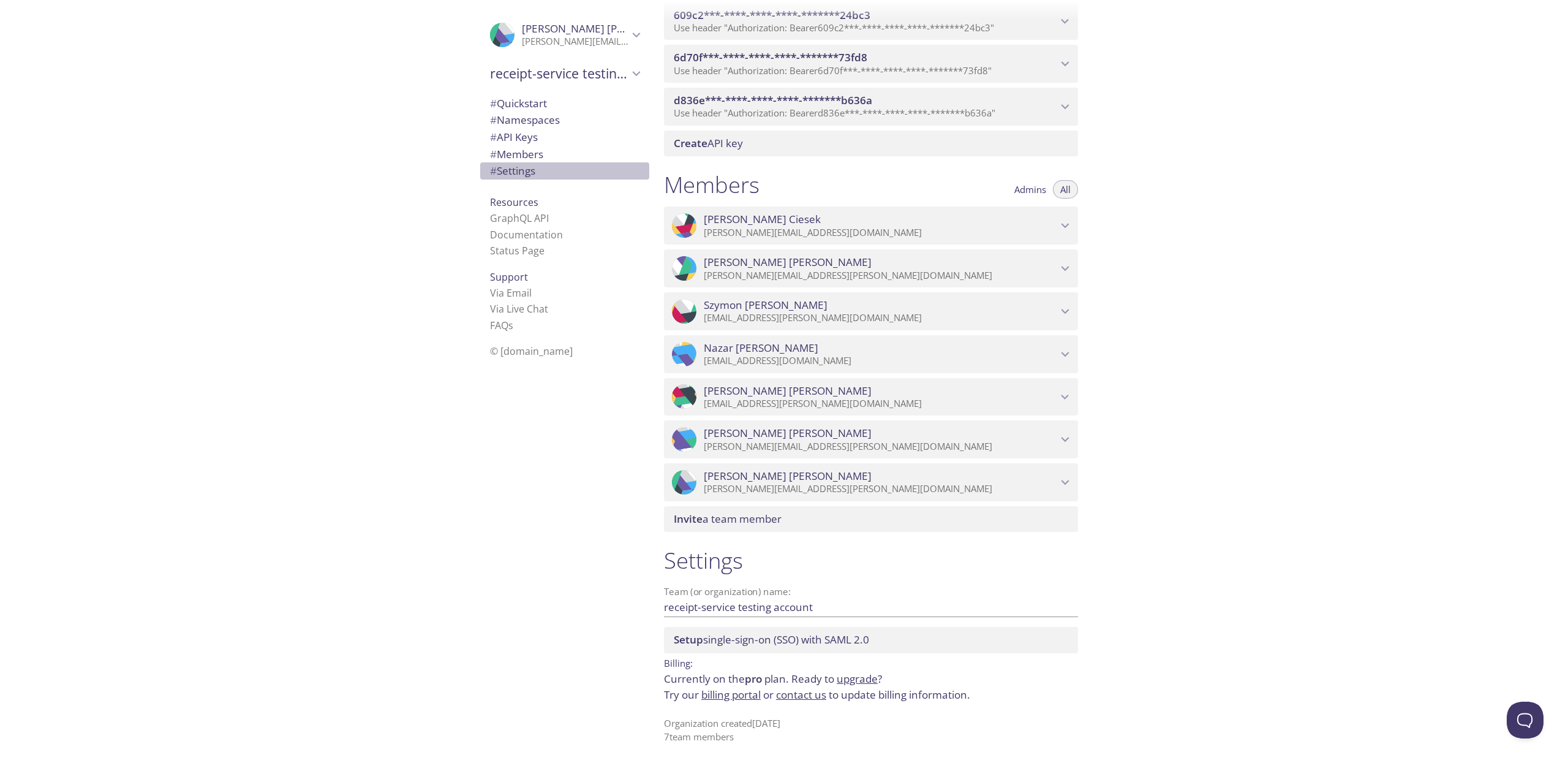
click at [535, 165] on span "# Settings" at bounding box center [513, 170] width 46 height 14
click at [752, 610] on input "receipt-service testing account" at bounding box center [851, 607] width 374 height 20
click at [699, 608] on input "receipt-service testing account" at bounding box center [851, 607] width 374 height 20
click at [795, 605] on input "receipt-service testing account" at bounding box center [851, 607] width 374 height 20
drag, startPoint x: 747, startPoint y: 642, endPoint x: 744, endPoint y: 670, distance: 28.2
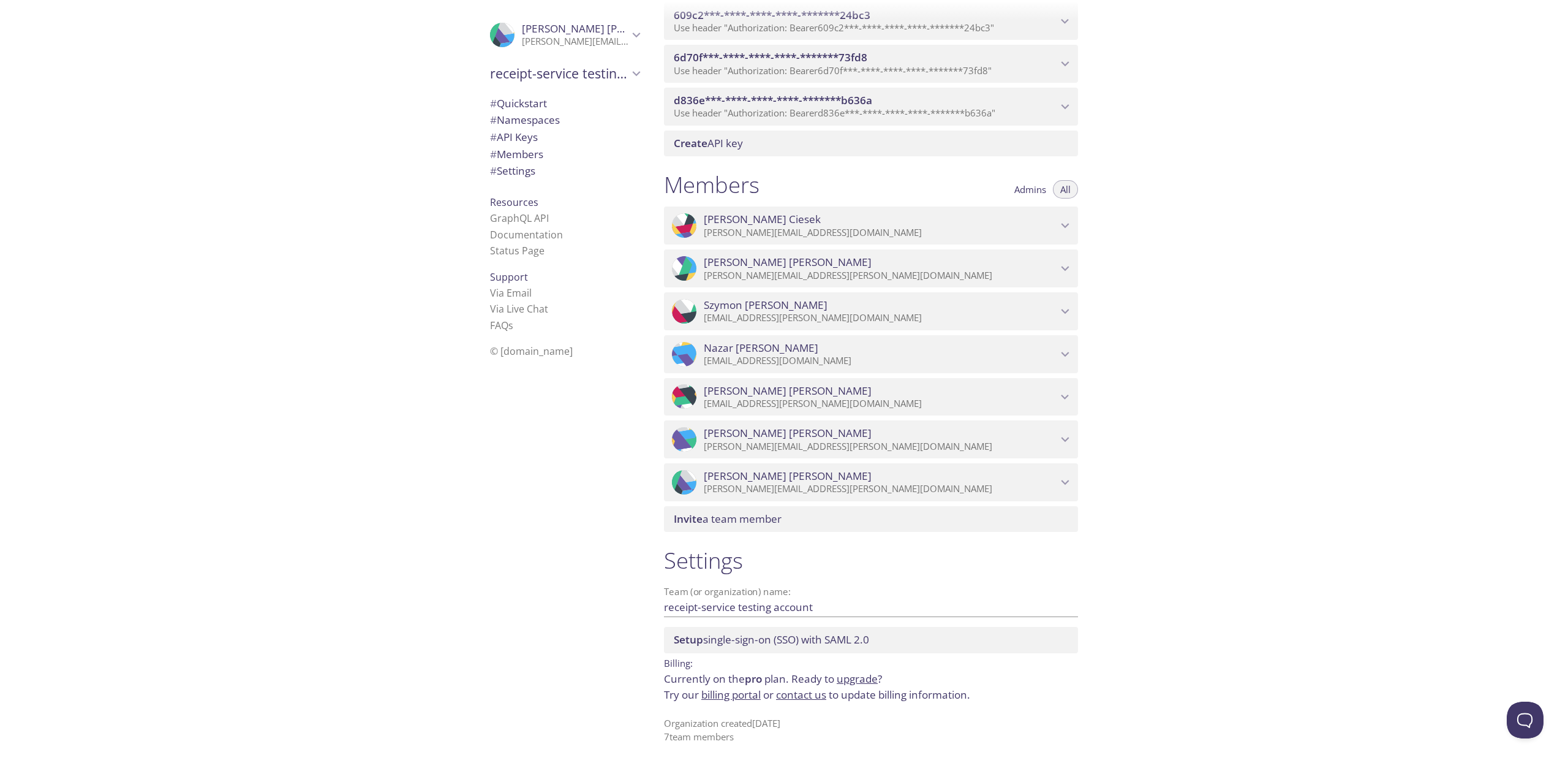
click at [744, 670] on div "Settings Team (or organization) name: receipt-service testing account Save Setu…" at bounding box center [870, 645] width 434 height 212
click at [751, 682] on span "pro" at bounding box center [753, 677] width 17 height 14
click at [733, 696] on link "billing portal" at bounding box center [730, 694] width 59 height 14
click at [543, 154] on span "# Members" at bounding box center [516, 154] width 53 height 14
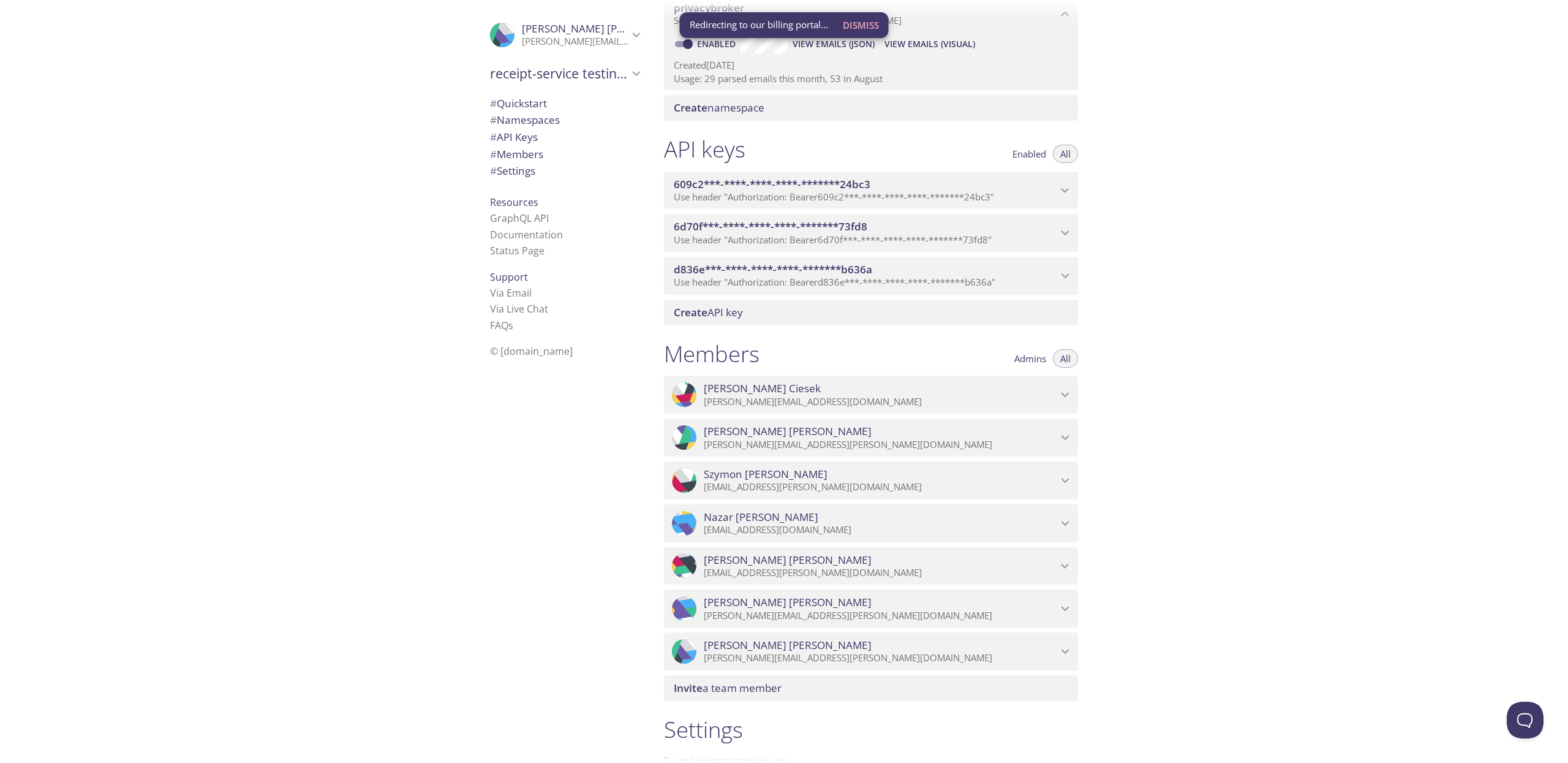
scroll to position [464, 0]
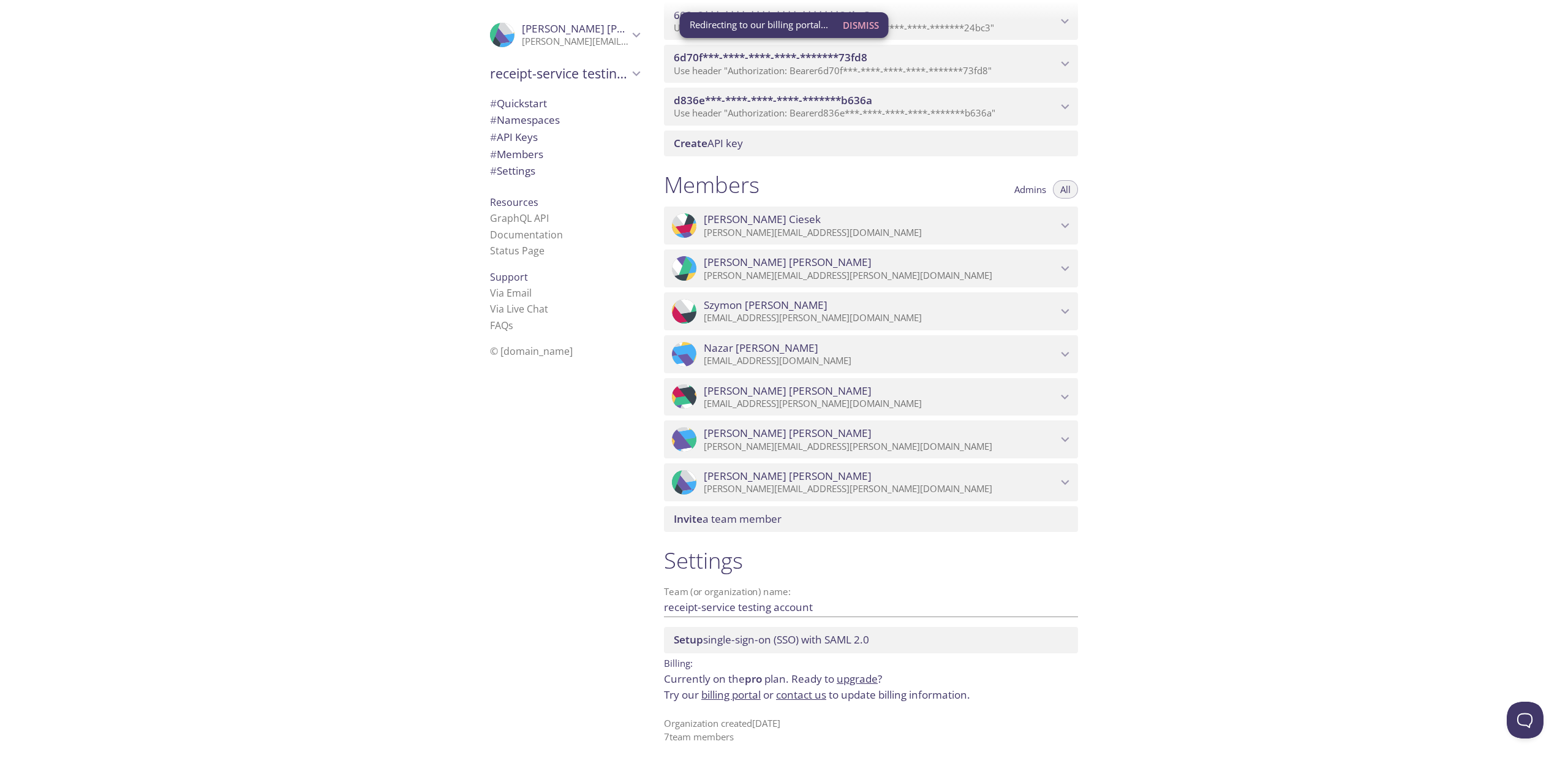
click at [749, 699] on link "billing portal" at bounding box center [730, 694] width 59 height 14
